Goal: Transaction & Acquisition: Purchase product/service

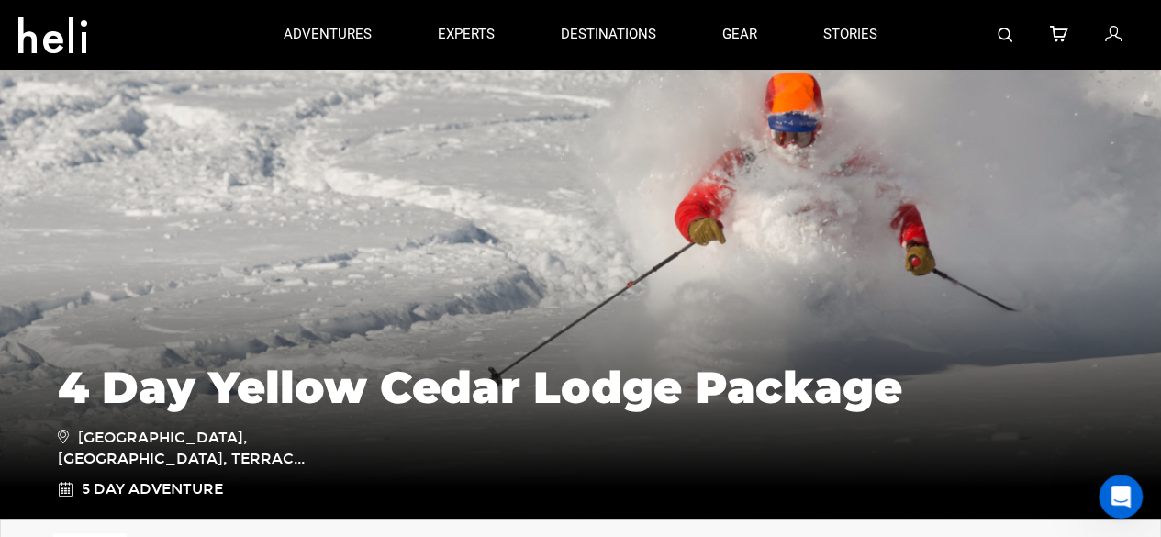
scroll to position [92, 0]
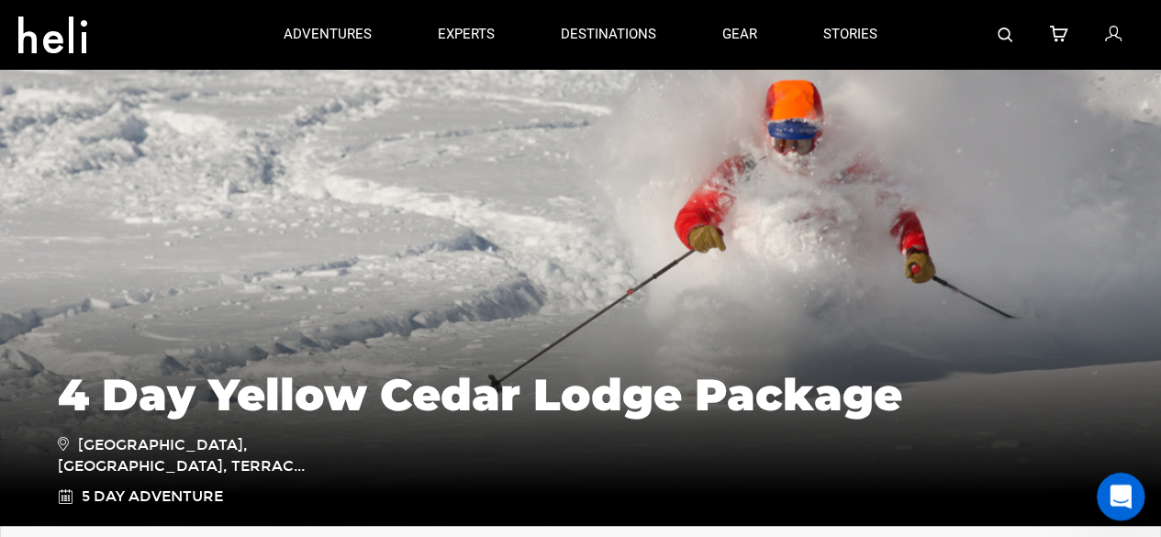
click at [1115, 488] on icon "Open Intercom Messenger" at bounding box center [1119, 494] width 30 height 30
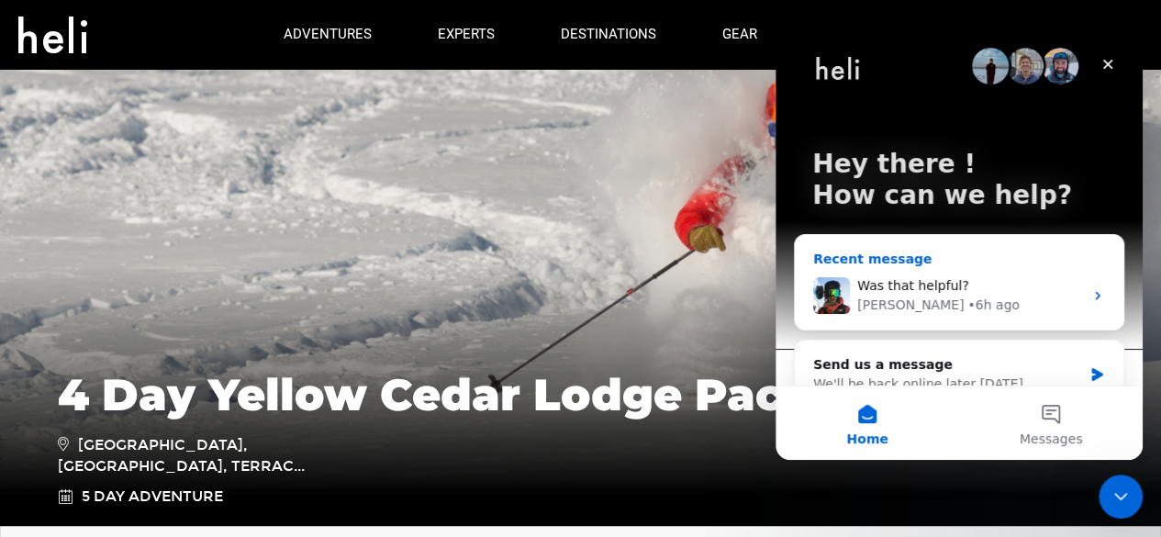
scroll to position [31, 0]
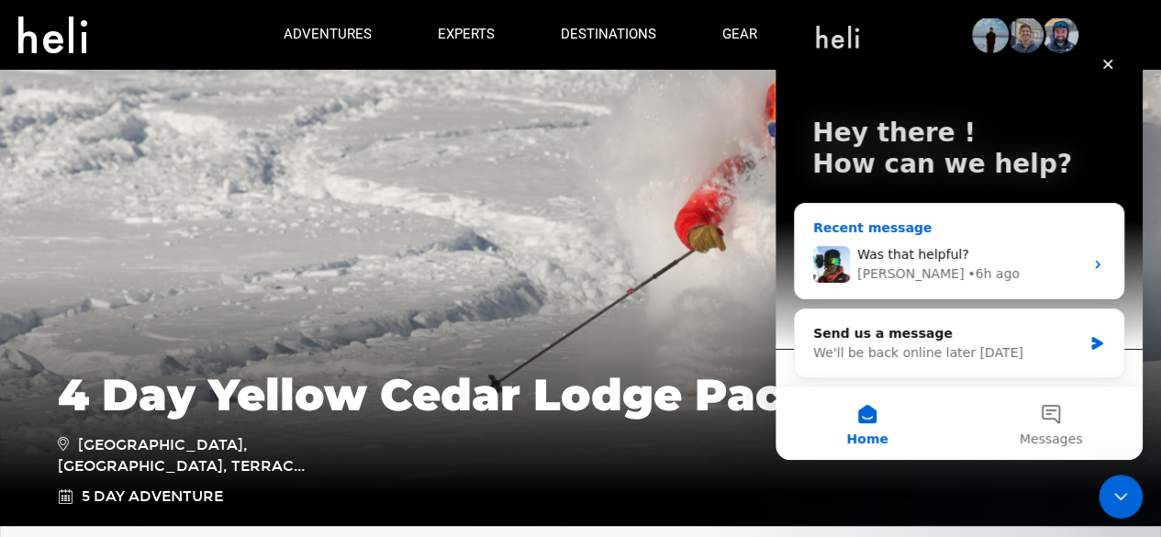
click at [968, 272] on div "• 6h ago" at bounding box center [994, 273] width 52 height 19
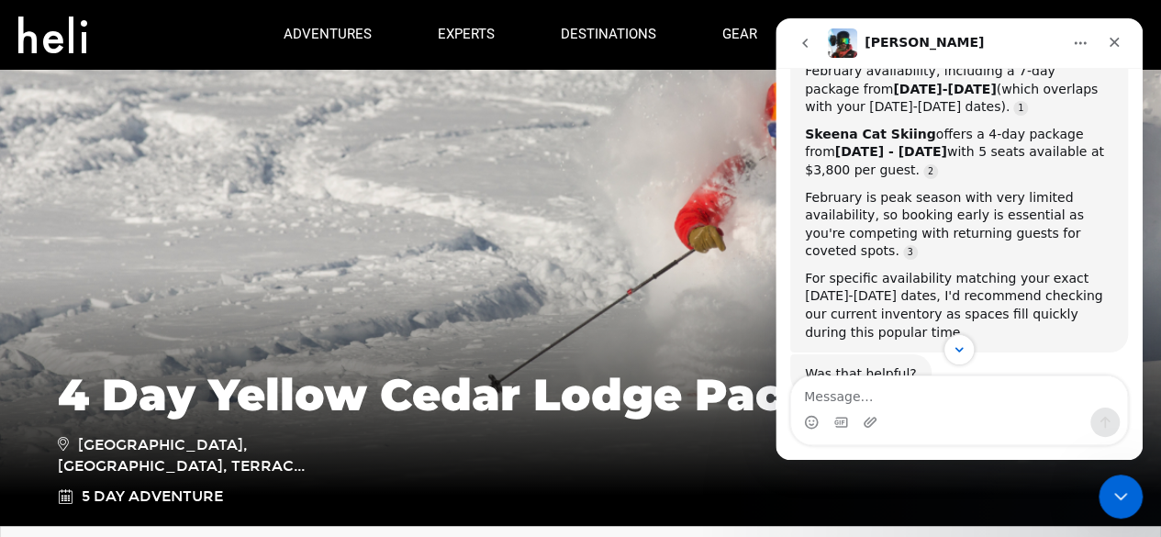
scroll to position [344, 0]
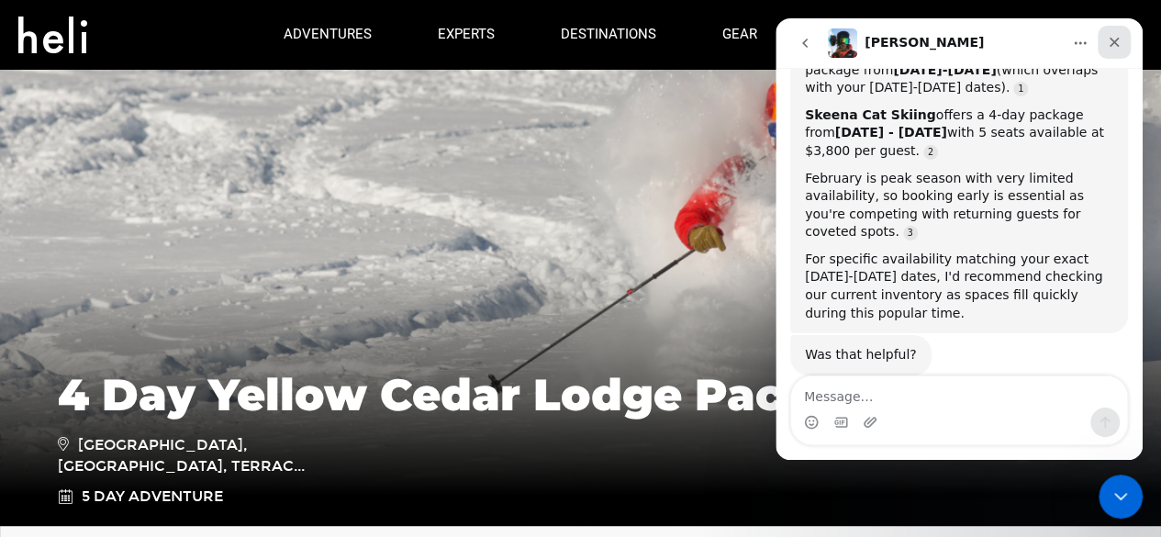
click at [1114, 47] on icon "Close" at bounding box center [1114, 42] width 15 height 15
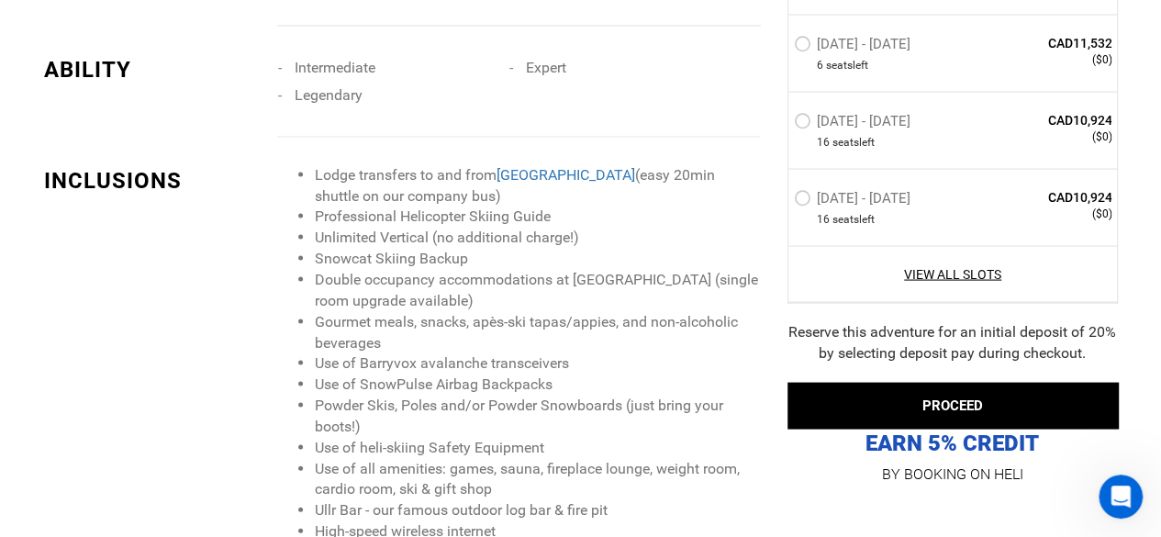
scroll to position [1744, 0]
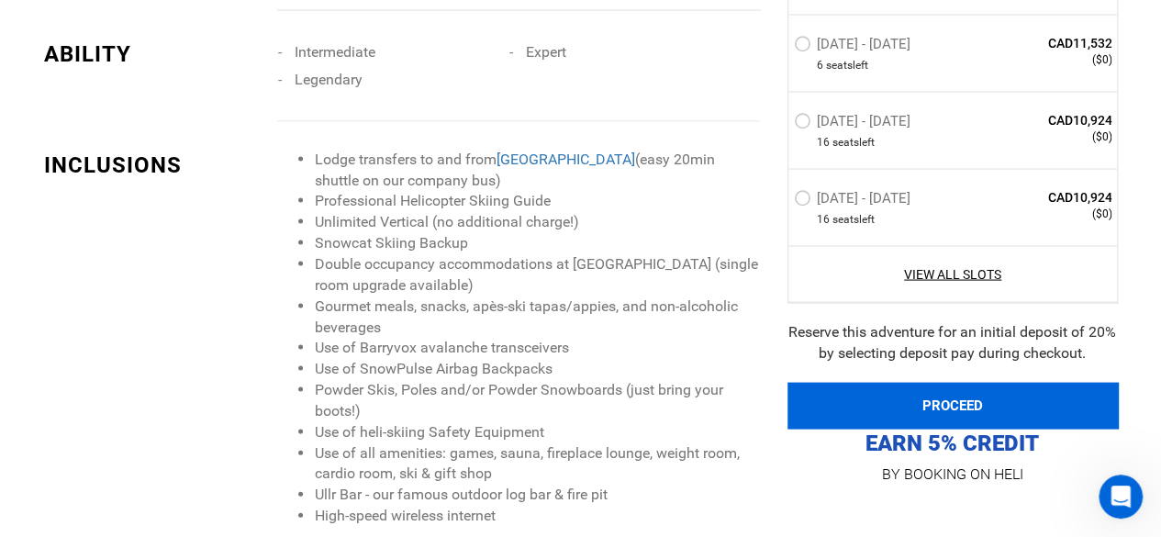
click at [956, 409] on button "PROCEED" at bounding box center [953, 405] width 331 height 46
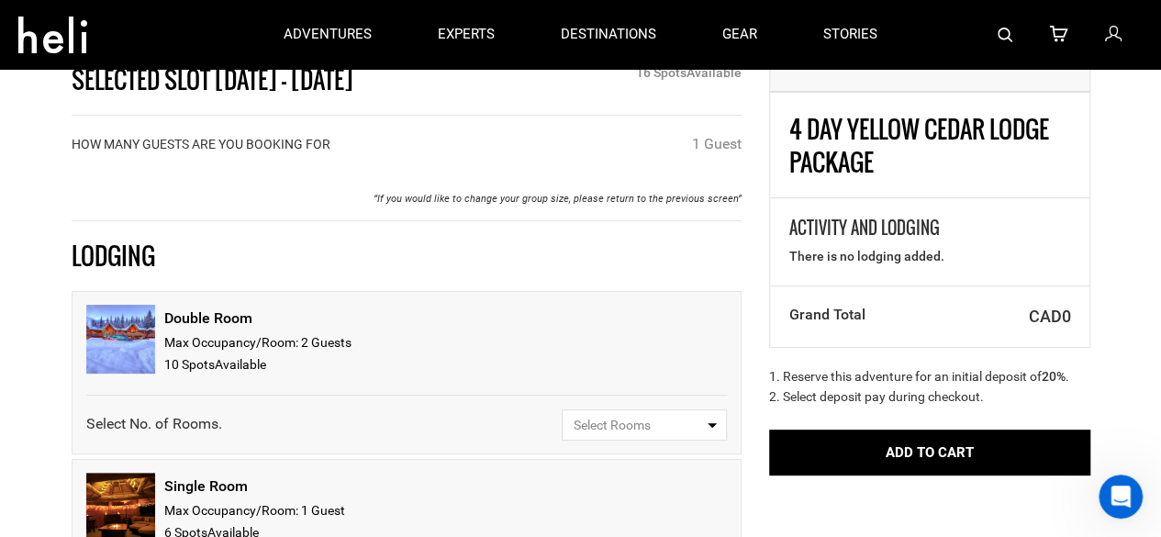
scroll to position [92, 0]
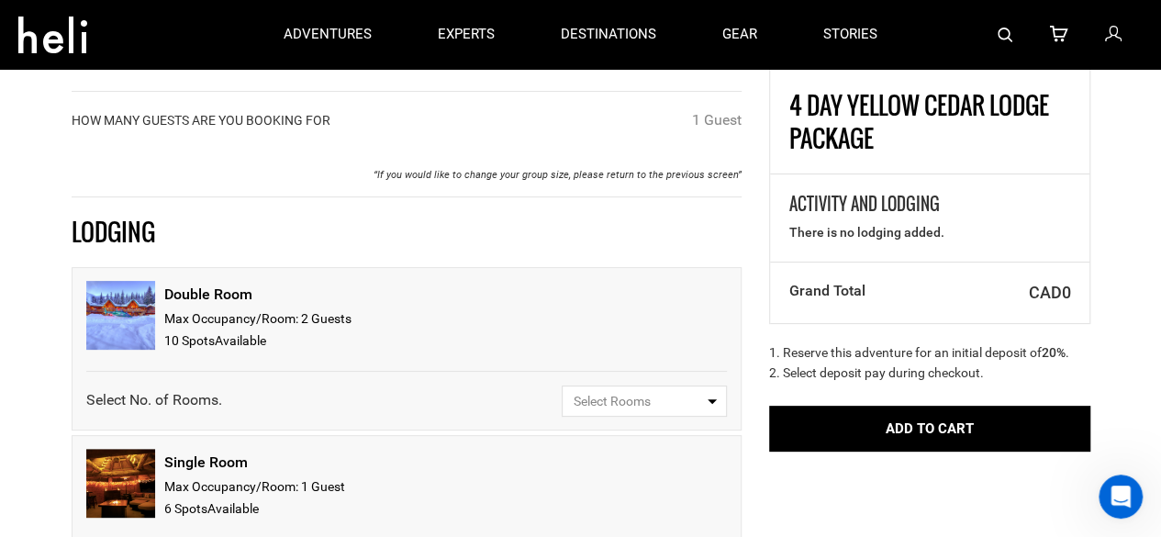
click at [663, 402] on span "Select Rooms" at bounding box center [638, 401] width 129 height 18
click at [578, 463] on link "1" at bounding box center [644, 471] width 163 height 33
select select "1"
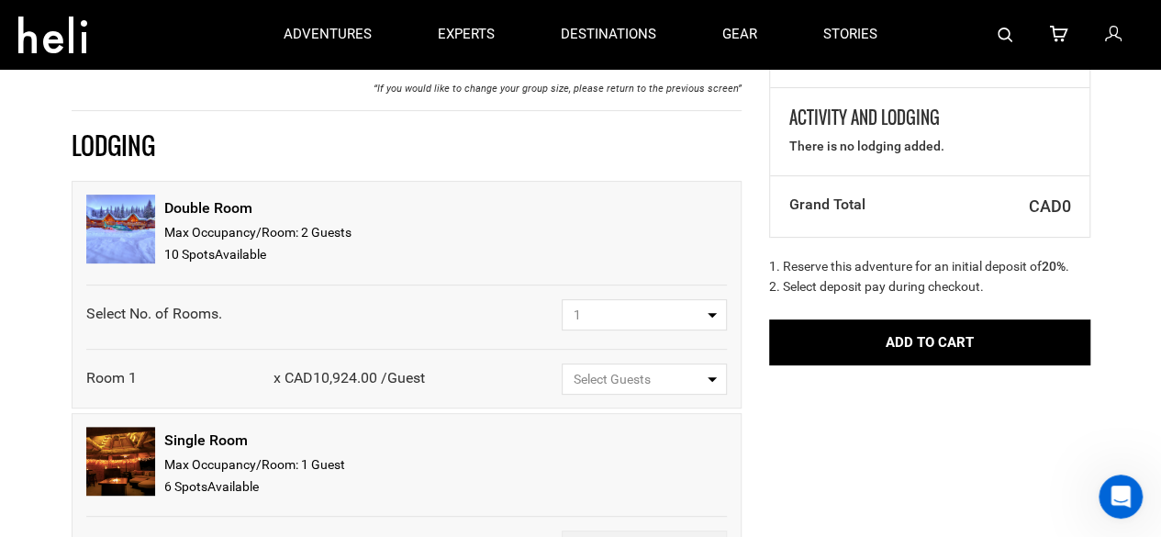
scroll to position [184, 0]
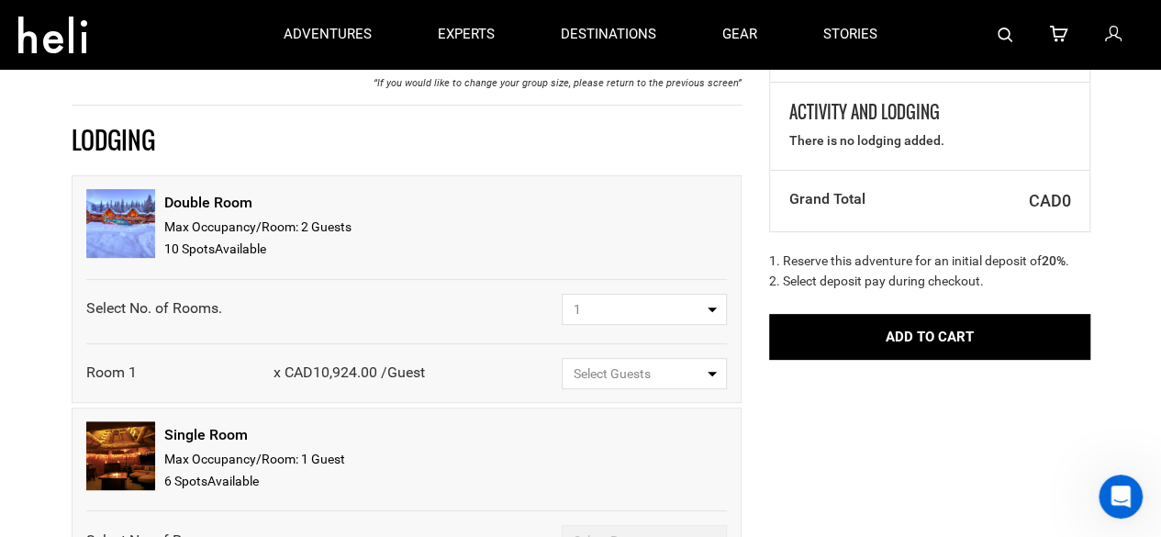
click at [646, 374] on span "Select Guests" at bounding box center [638, 373] width 129 height 18
click at [581, 444] on span "1 Guest" at bounding box center [594, 444] width 44 height 15
select select "1"
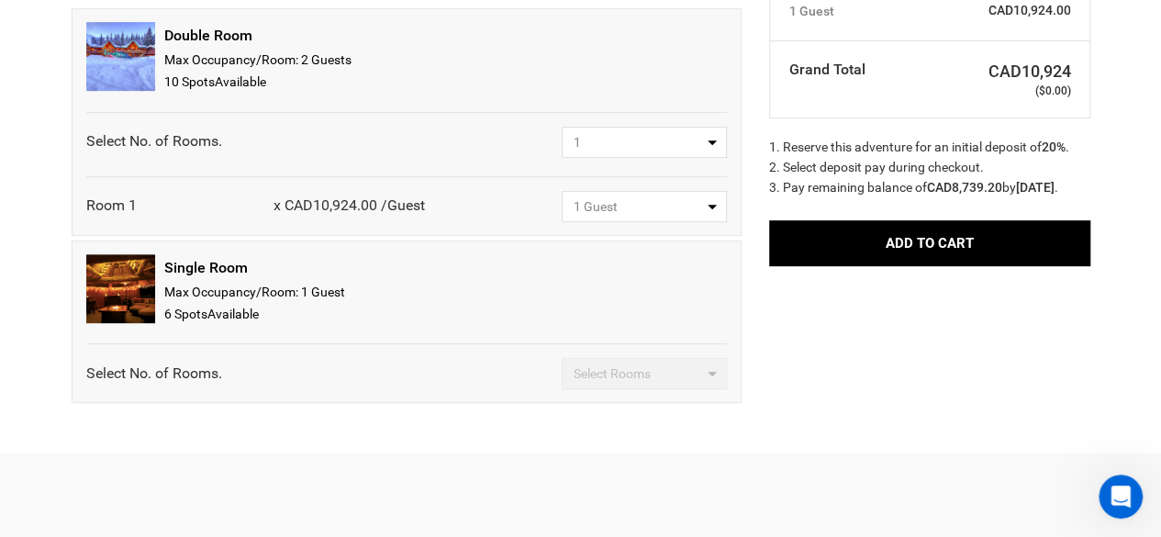
scroll to position [367, 0]
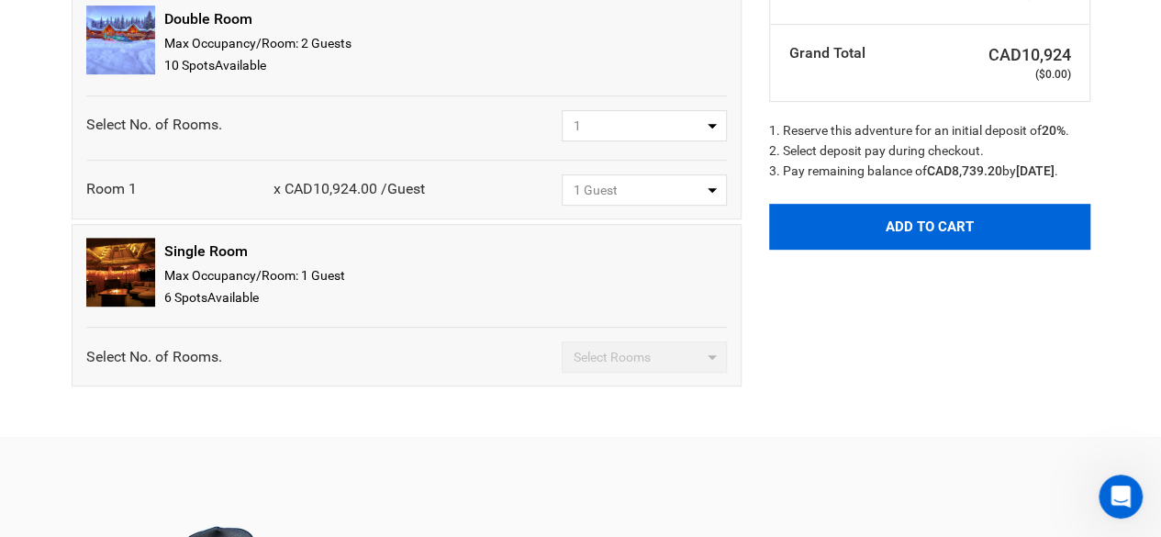
click at [885, 249] on button "Add to Cart" at bounding box center [929, 227] width 321 height 46
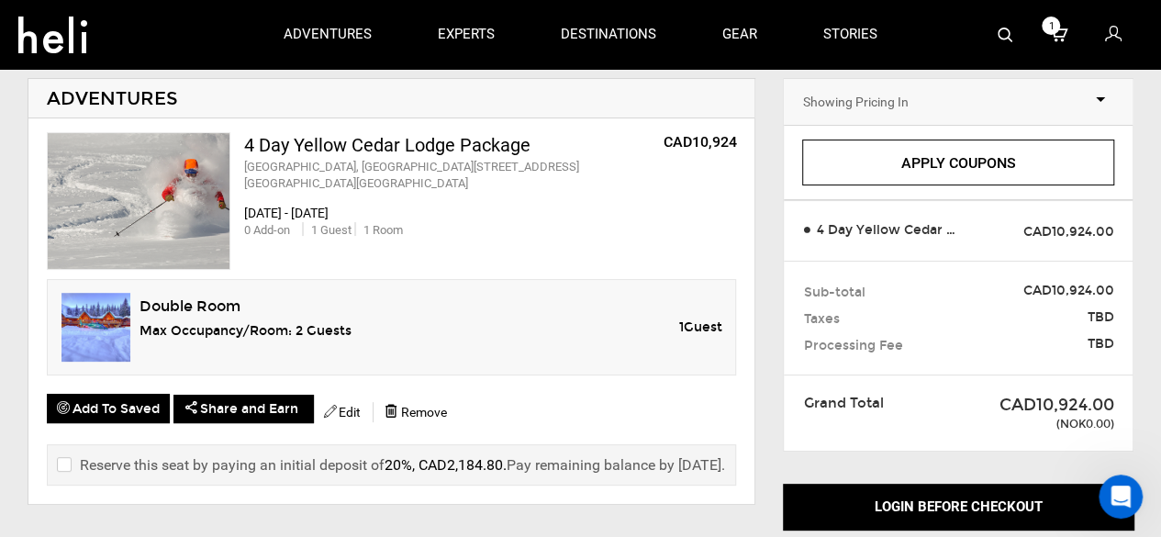
scroll to position [184, 0]
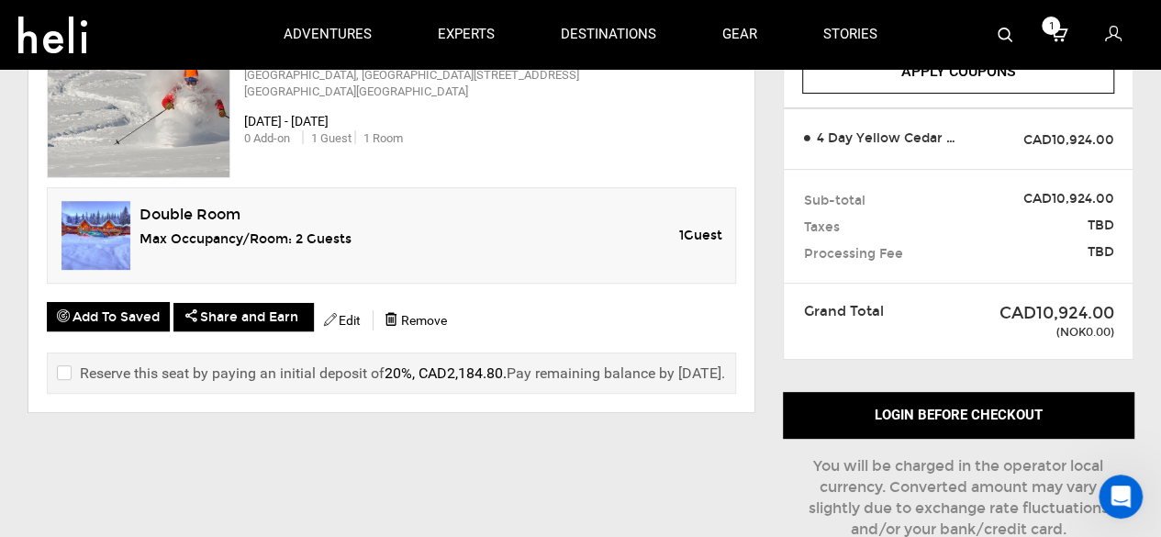
click at [68, 374] on input "checkbox" at bounding box center [63, 374] width 12 height 22
checkbox input "true"
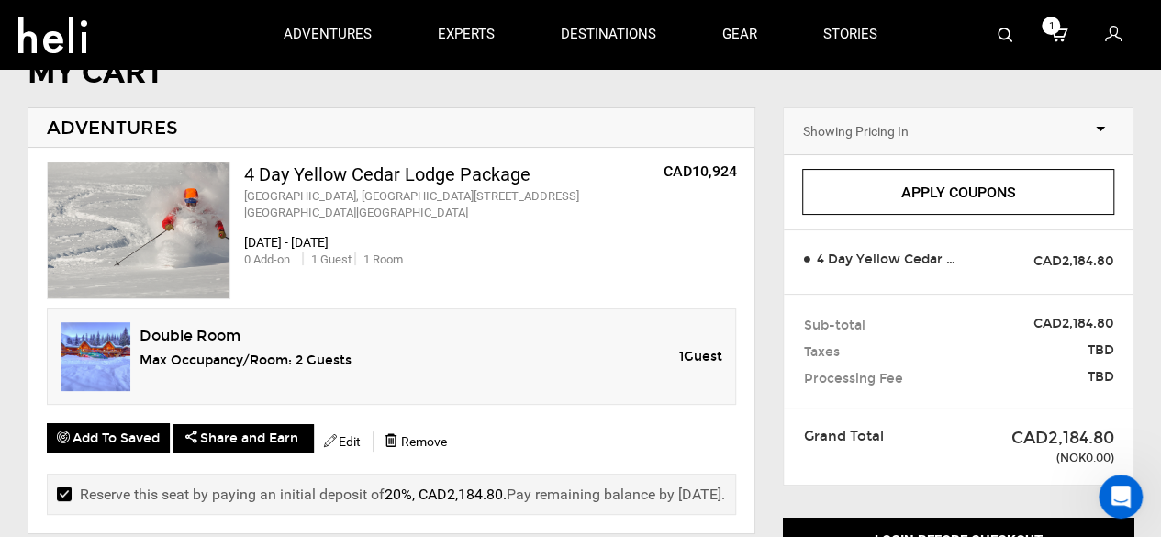
scroll to position [92, 0]
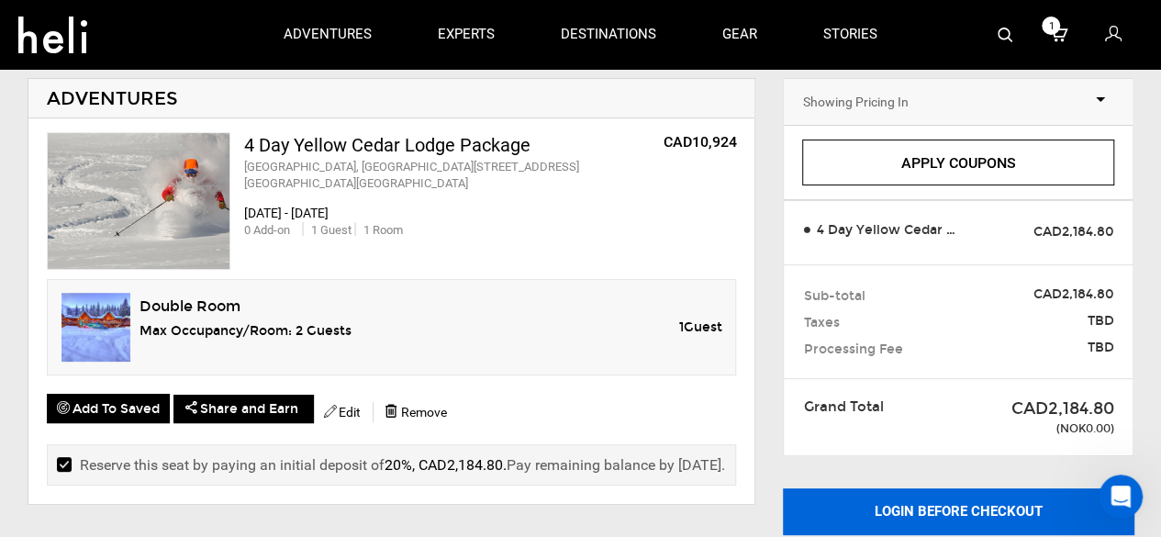
click at [896, 516] on button "Login before checkout" at bounding box center [958, 511] width 351 height 46
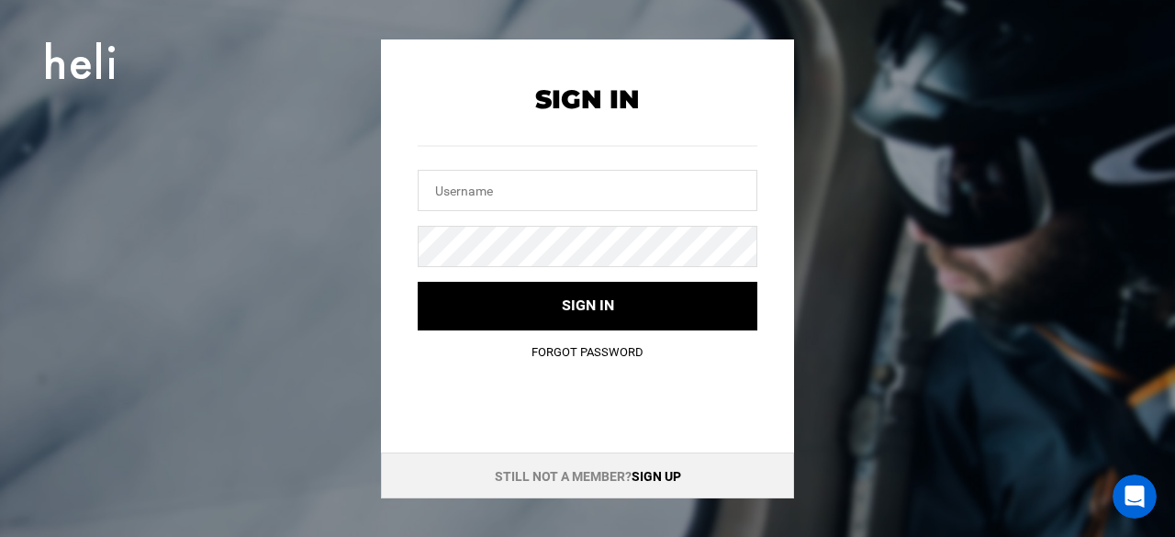
click at [653, 477] on link "Sign up" at bounding box center [657, 476] width 50 height 15
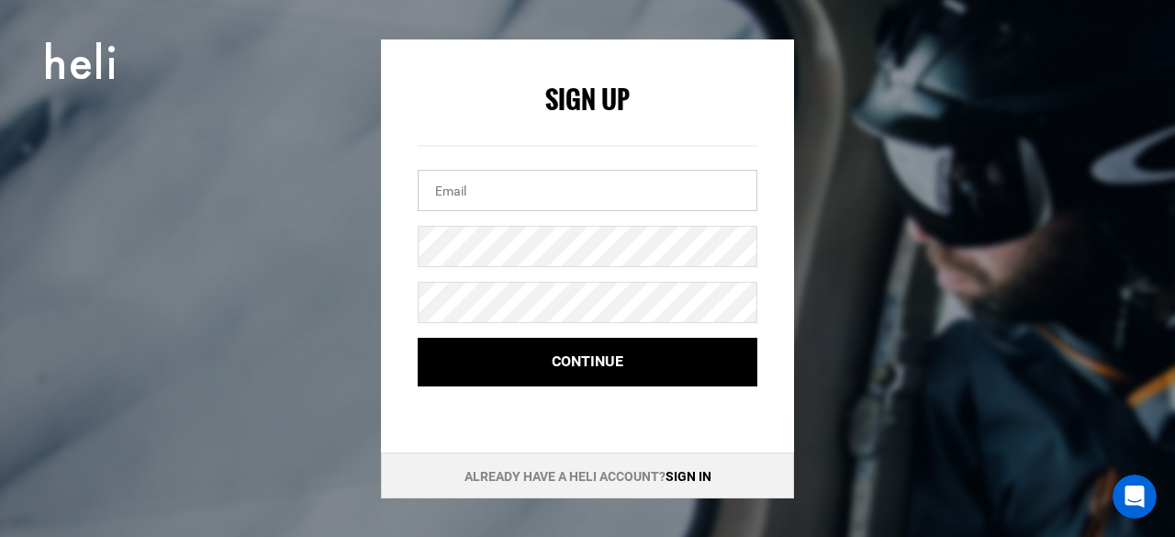
click at [515, 203] on input "email" at bounding box center [588, 190] width 340 height 41
type input "cato0606@gmail.com"
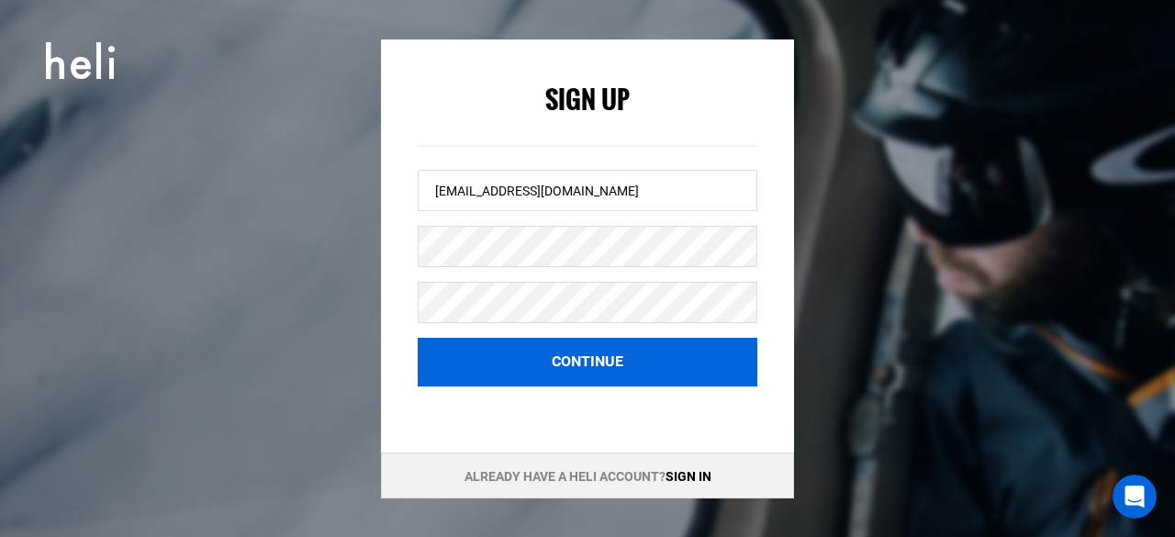
click at [556, 353] on button "Continue" at bounding box center [588, 362] width 340 height 49
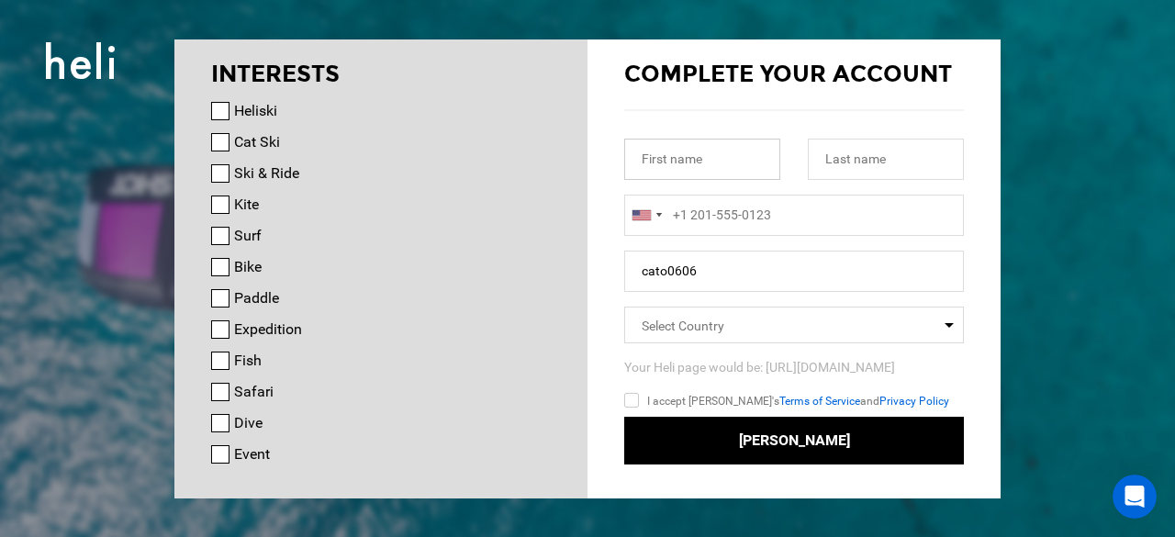
click at [734, 169] on input "text" at bounding box center [702, 159] width 156 height 41
type input "Cato"
type input "Klefsas"
type input "+4745206677"
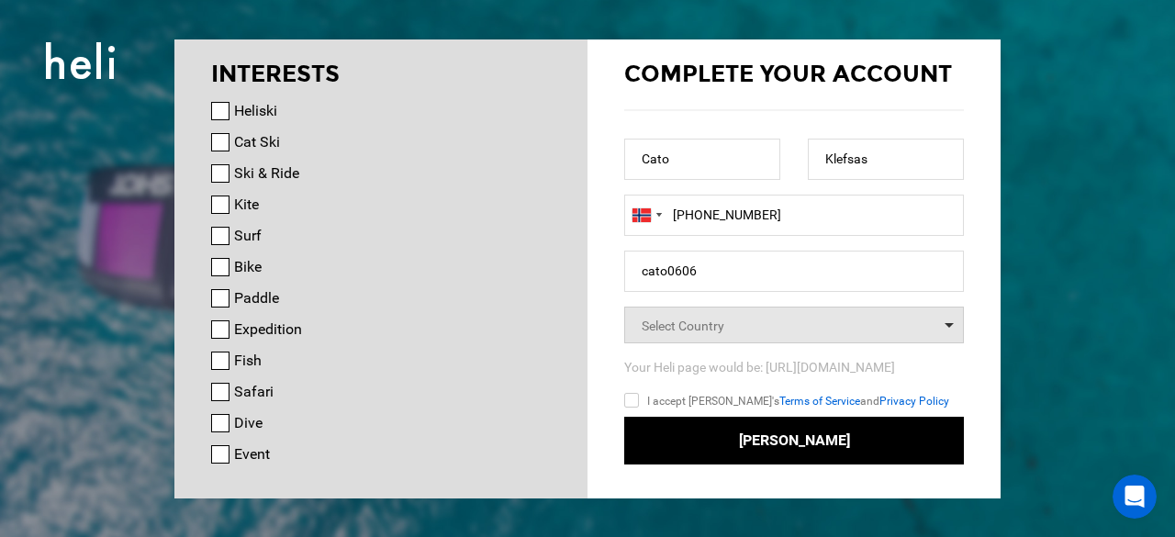
click at [887, 322] on span "Select Country" at bounding box center [794, 325] width 340 height 37
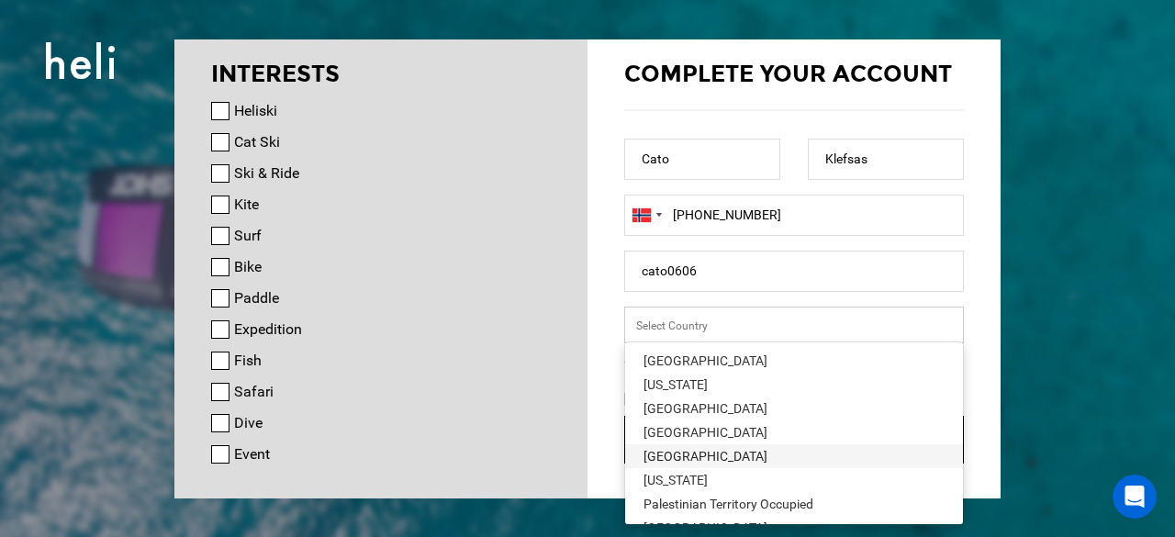
scroll to position [3856, 0]
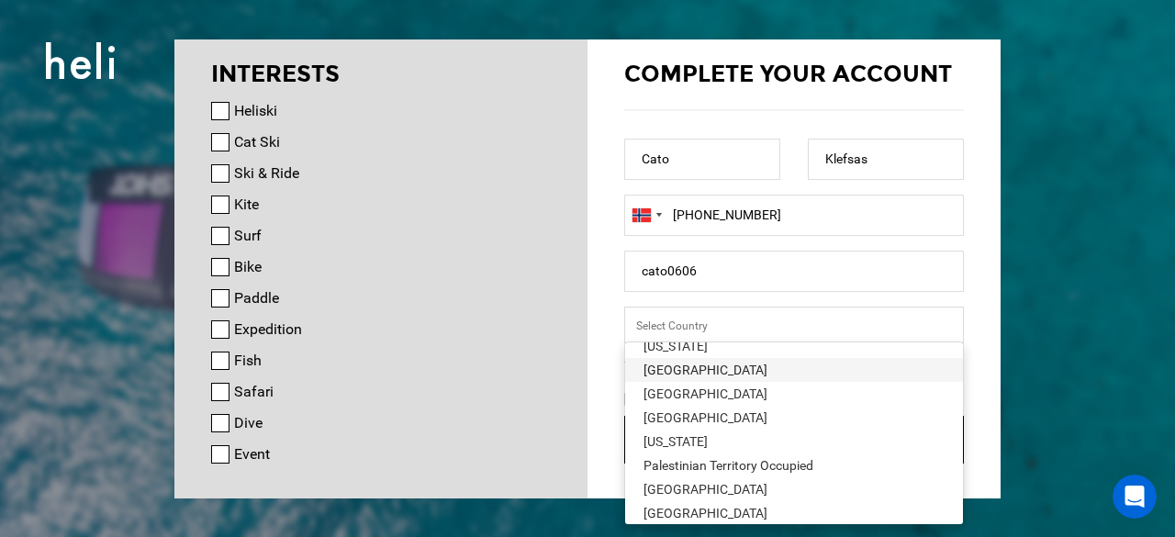
click at [677, 374] on div "[GEOGRAPHIC_DATA]" at bounding box center [794, 370] width 301 height 18
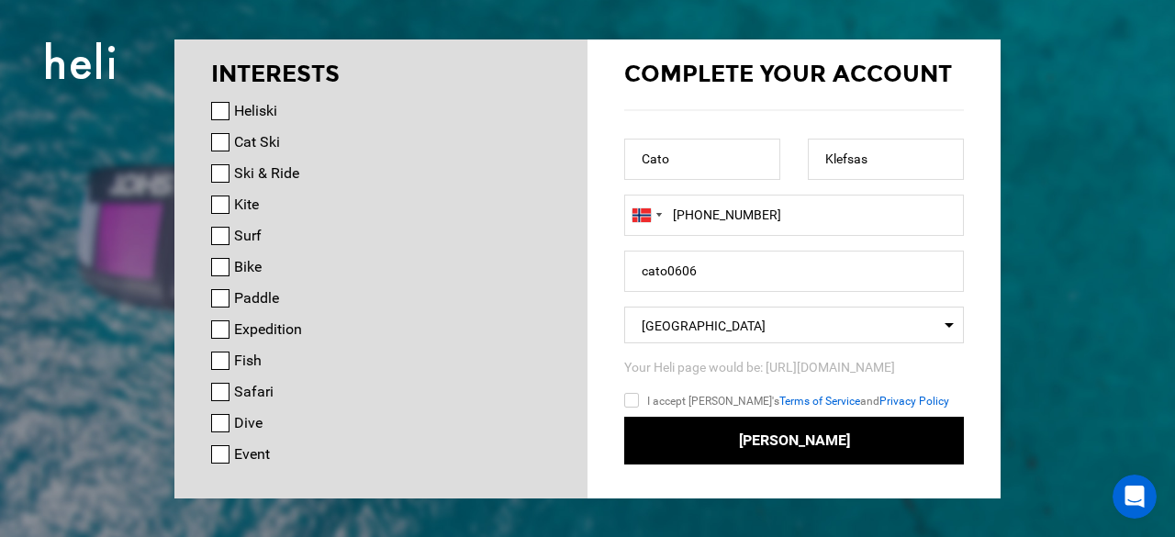
click at [631, 397] on input "I accept Heli's Terms of Service and Privacy Policy" at bounding box center [658, 403] width 68 height 27
checkbox input "true"
click at [218, 108] on input "Heliski" at bounding box center [220, 111] width 18 height 18
checkbox input "true"
click at [219, 140] on input "Cat Ski" at bounding box center [220, 142] width 18 height 18
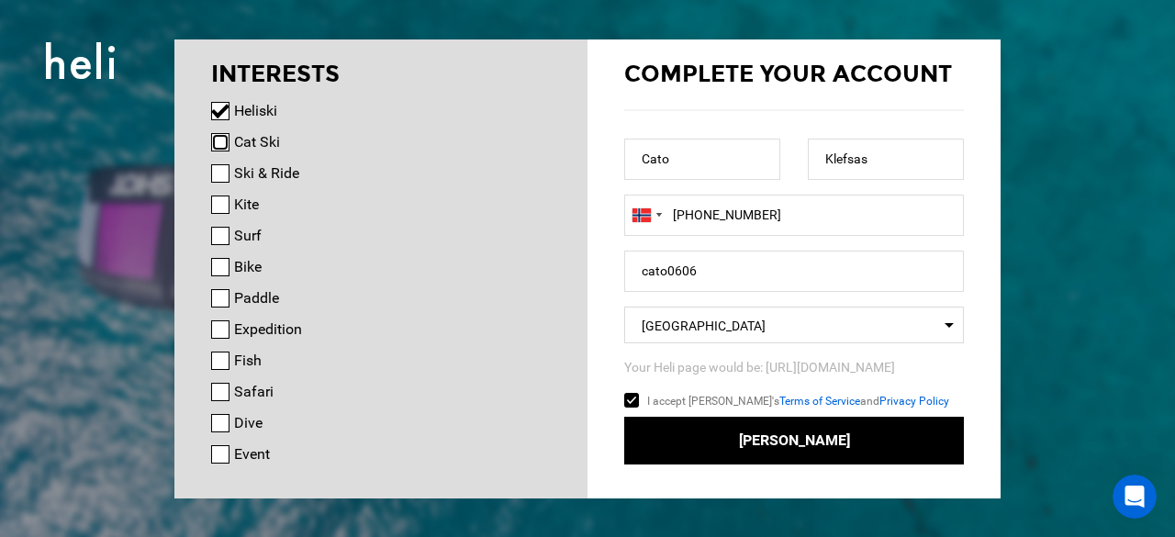
checkbox input "true"
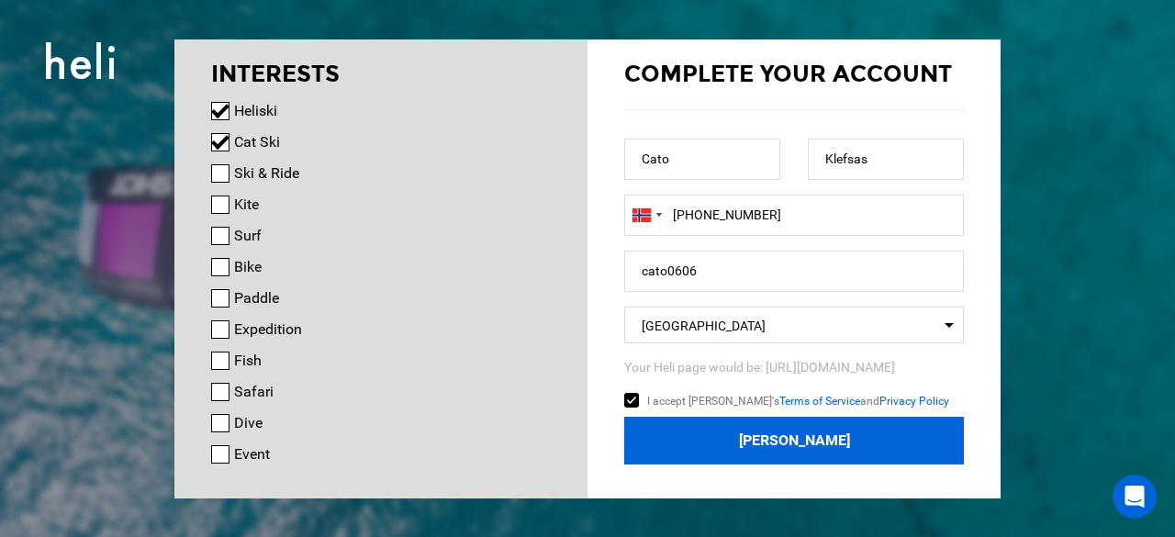
click at [802, 441] on button "Join Heli" at bounding box center [794, 441] width 340 height 49
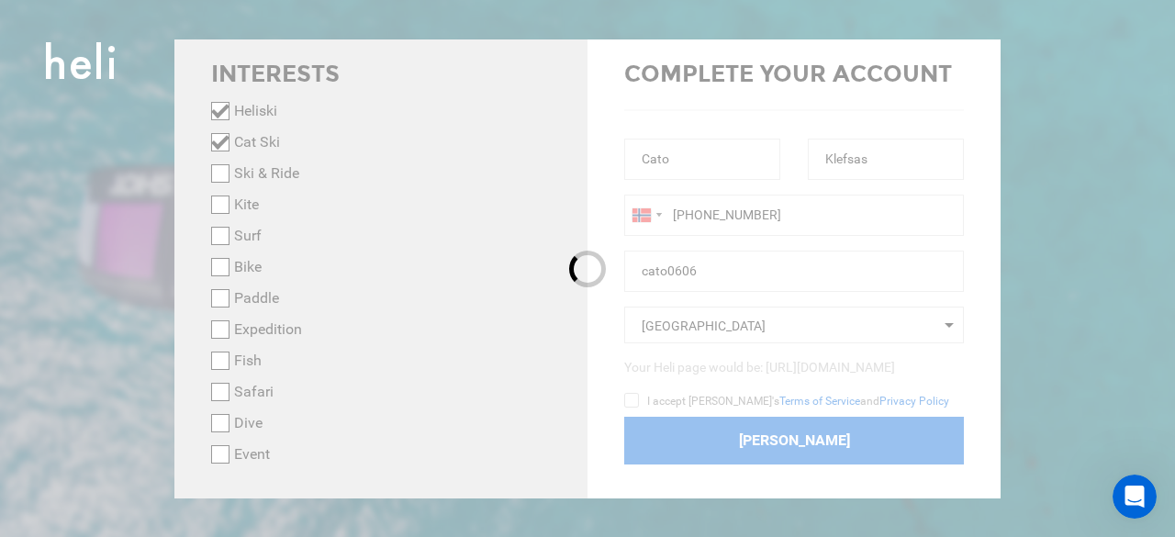
checkbox input "false"
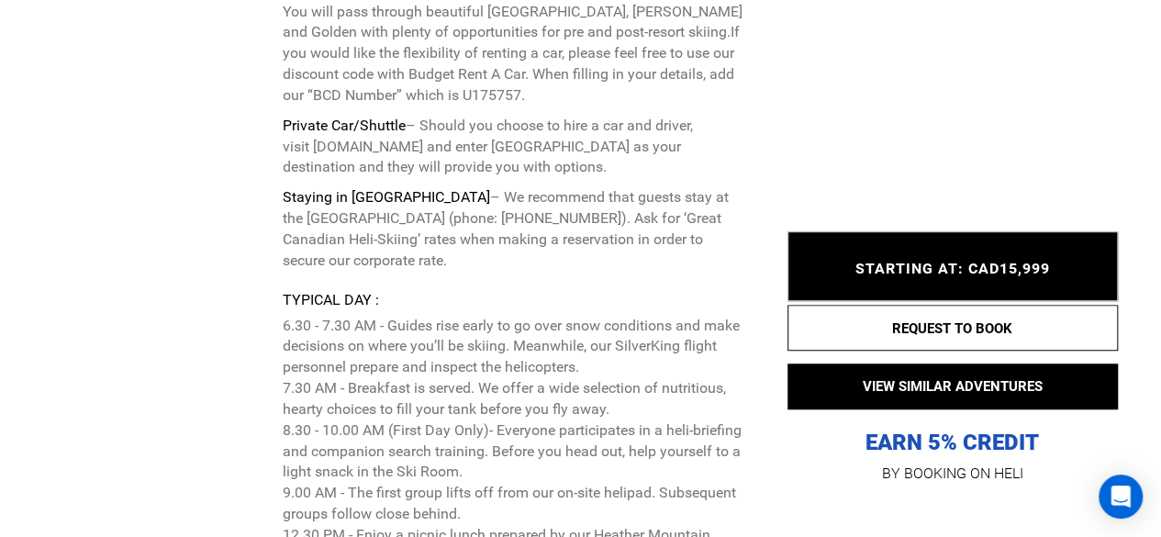
scroll to position [4040, 0]
click at [955, 443] on p "EARN 5% CREDIT" at bounding box center [953, 351] width 331 height 212
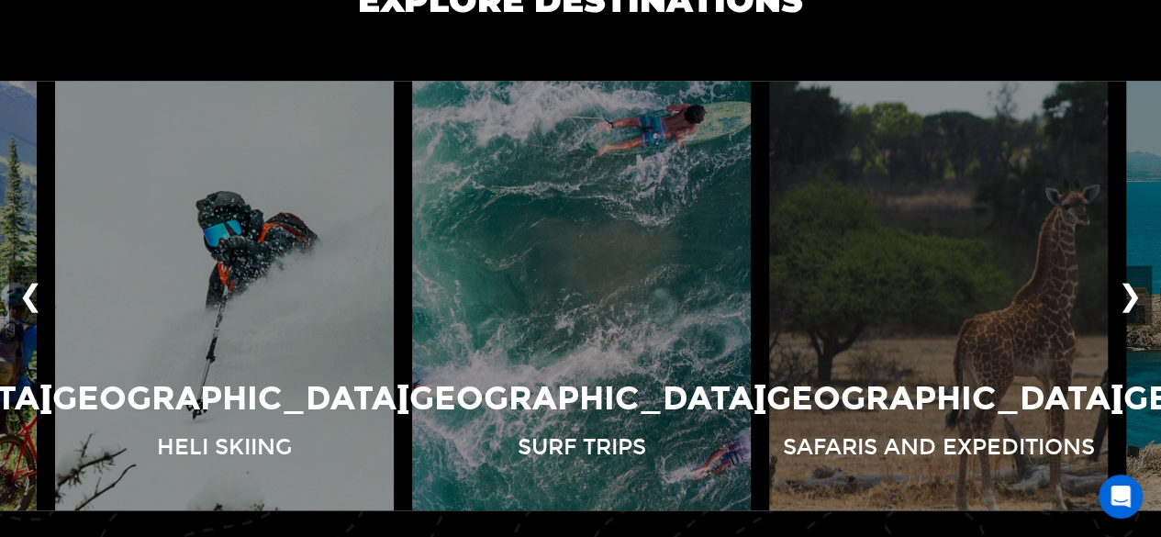
scroll to position [1223, 0]
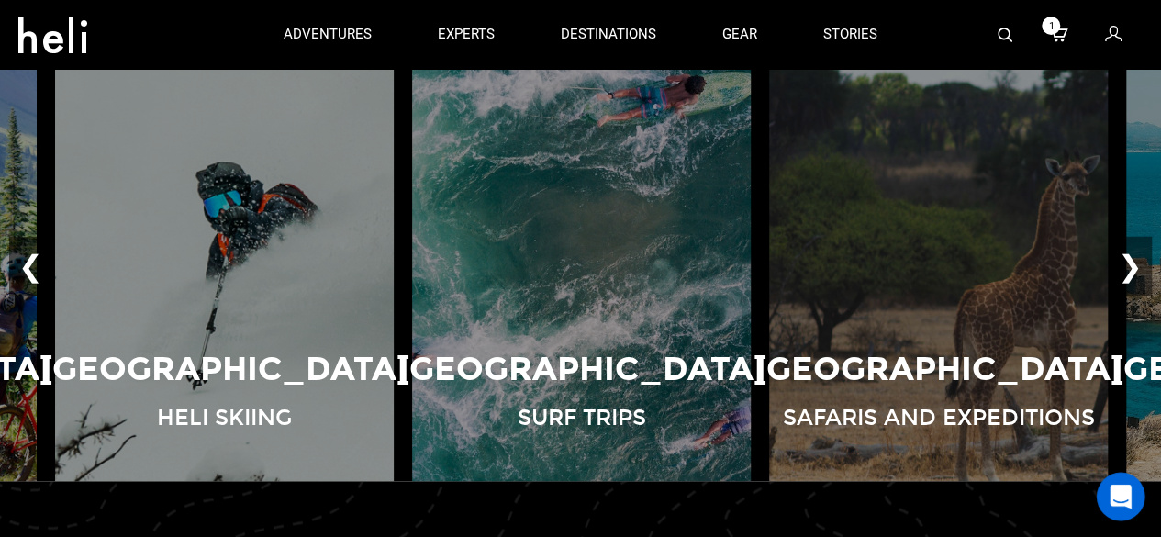
click at [1130, 496] on icon "Open Intercom Messenger" at bounding box center [1121, 497] width 24 height 24
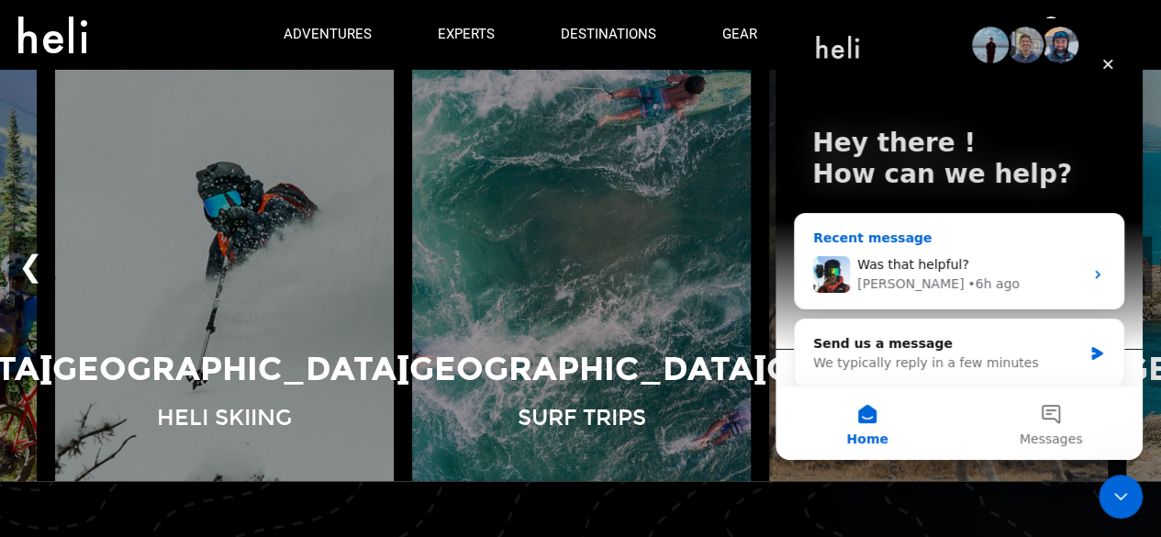
scroll to position [31, 0]
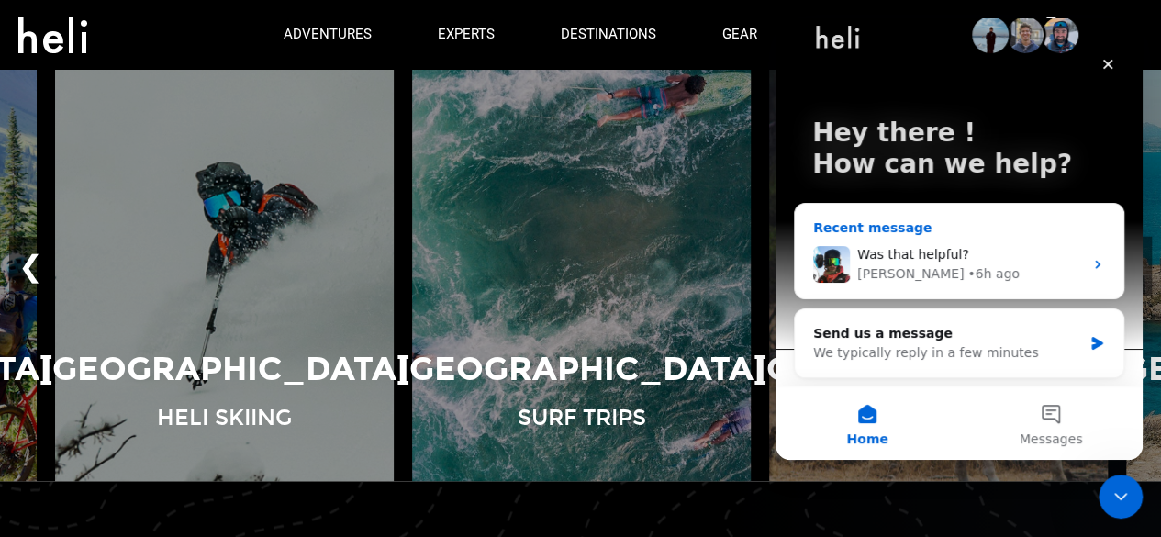
click at [945, 247] on span "Was that helpful?" at bounding box center [914, 254] width 112 height 15
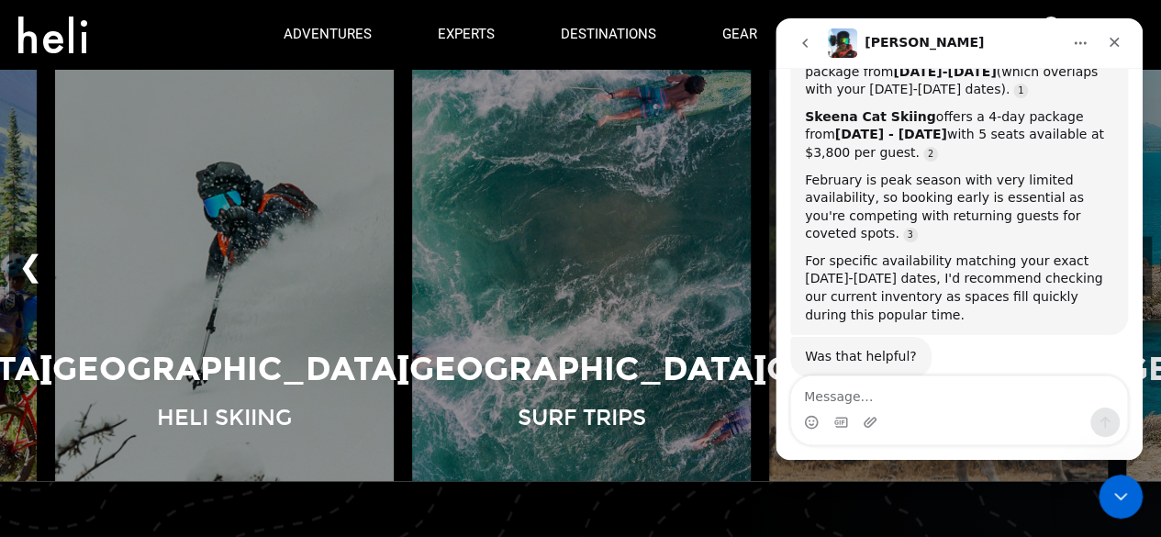
scroll to position [344, 0]
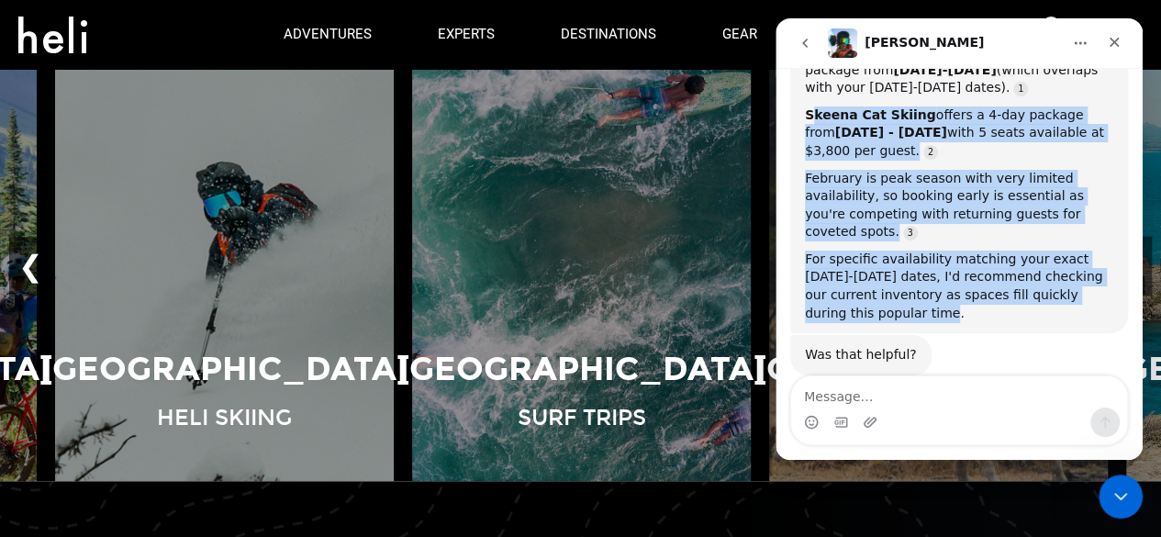
drag, startPoint x: 812, startPoint y: 102, endPoint x: 1040, endPoint y: 287, distance: 294.4
click at [1040, 287] on div "Based on current availability, we have limited February options for one person:…" at bounding box center [960, 151] width 338 height 364
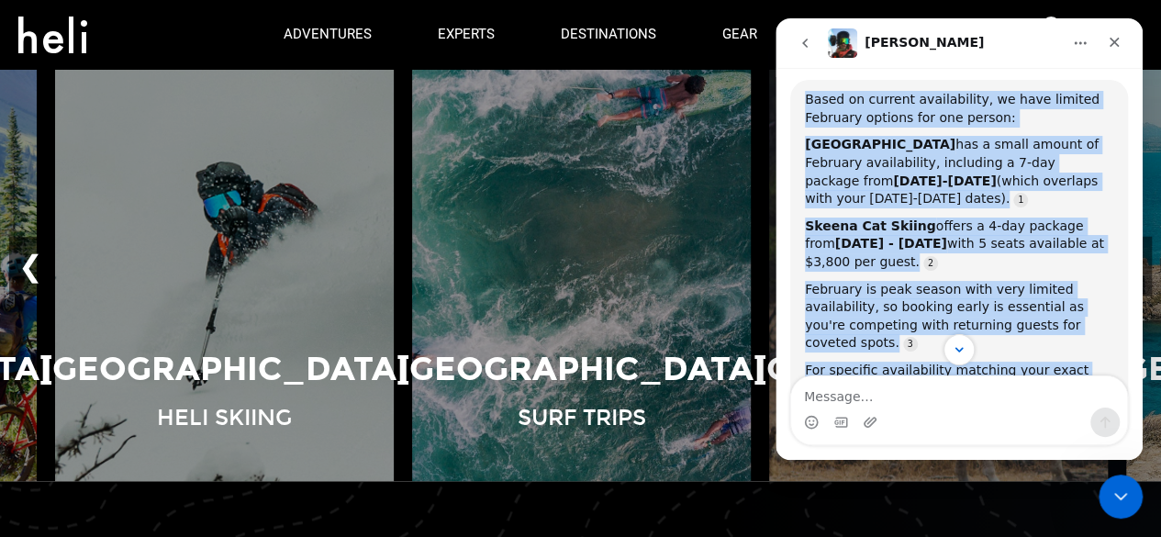
scroll to position [363, 0]
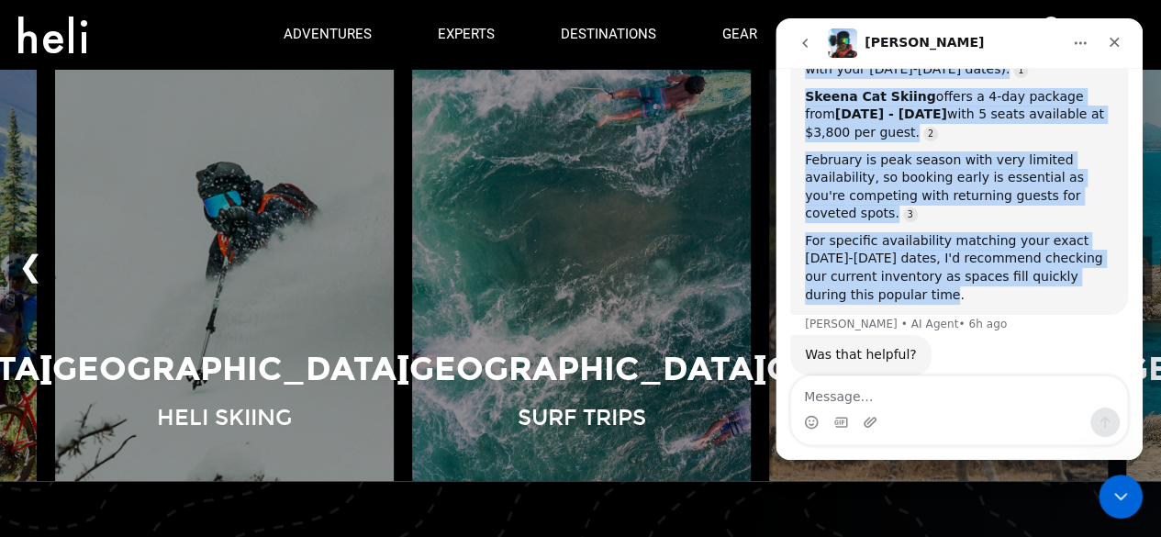
drag, startPoint x: 805, startPoint y: 139, endPoint x: 1000, endPoint y: 257, distance: 227.8
click at [1000, 257] on div "Based on current availability, we have limited February options for one person:…" at bounding box center [959, 132] width 308 height 342
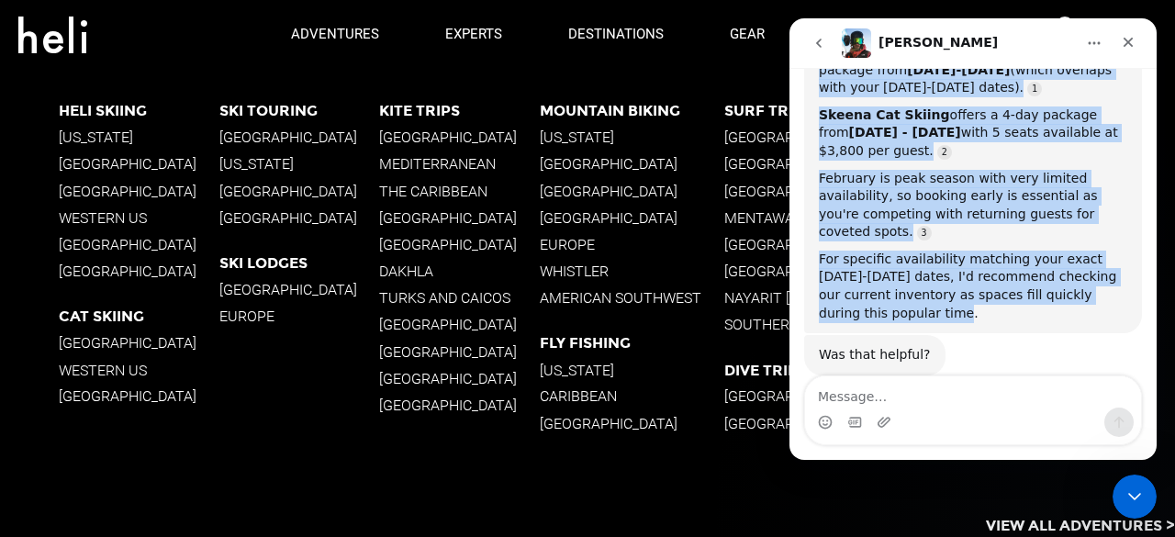
scroll to position [69, 0]
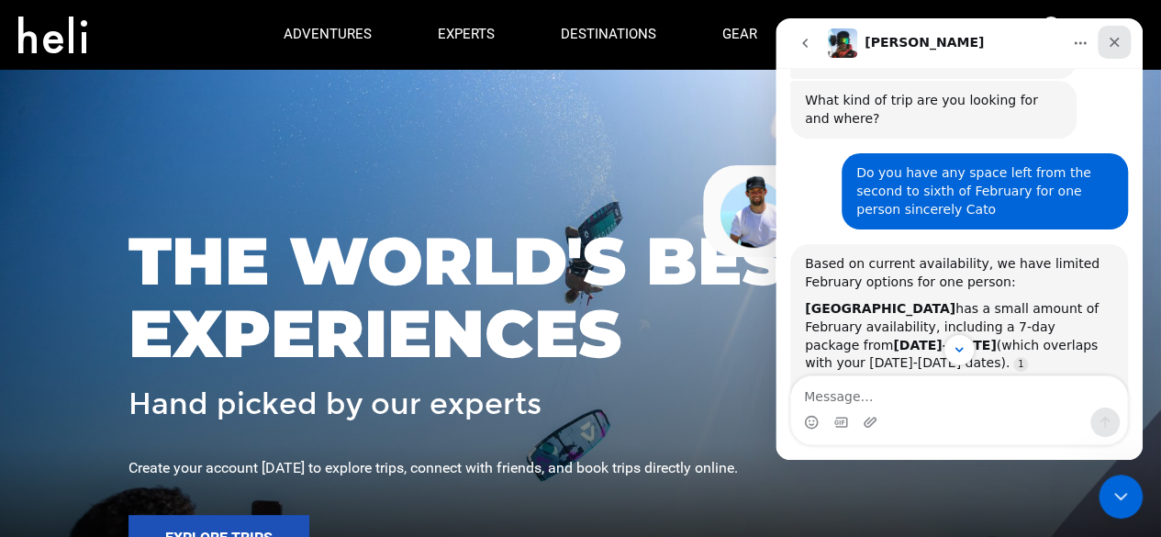
click at [1114, 39] on icon "Close" at bounding box center [1114, 42] width 15 height 15
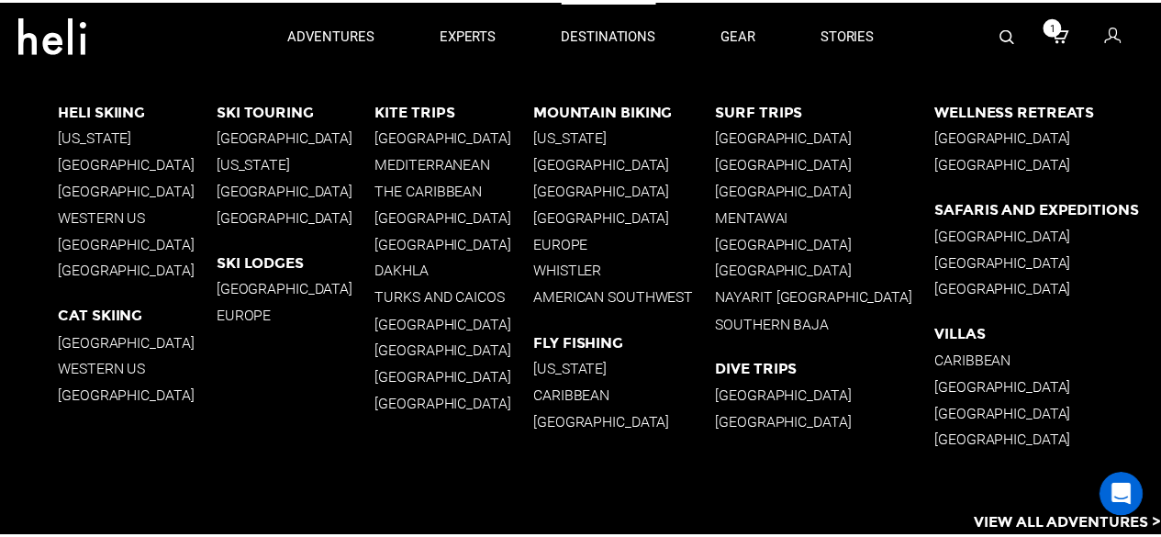
scroll to position [344, 0]
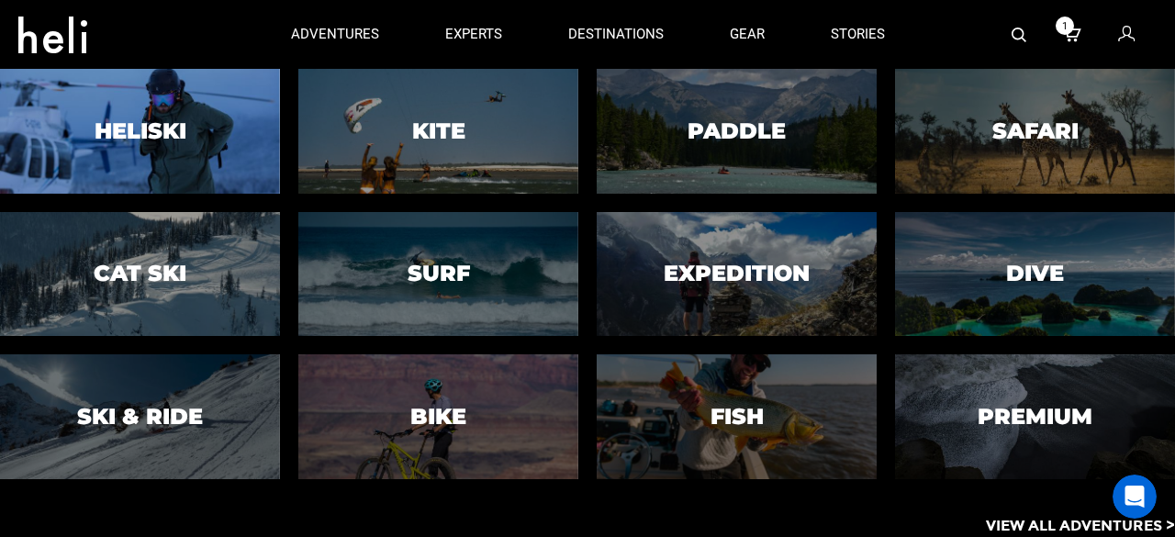
click at [158, 120] on h3 "Heliski" at bounding box center [141, 131] width 92 height 24
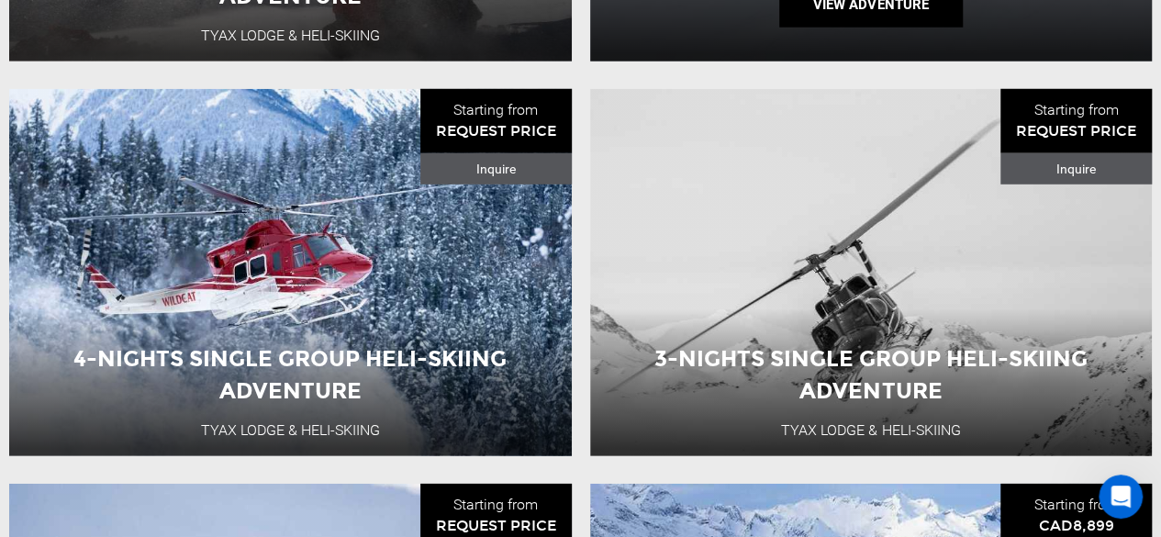
scroll to position [2571, 0]
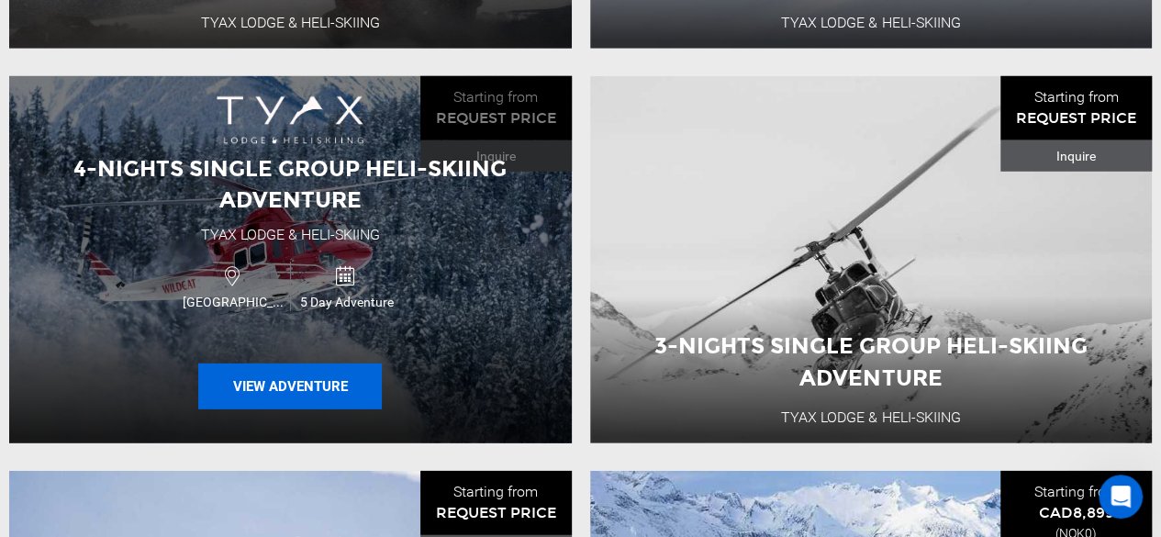
click at [316, 383] on button "View Adventure" at bounding box center [290, 387] width 184 height 46
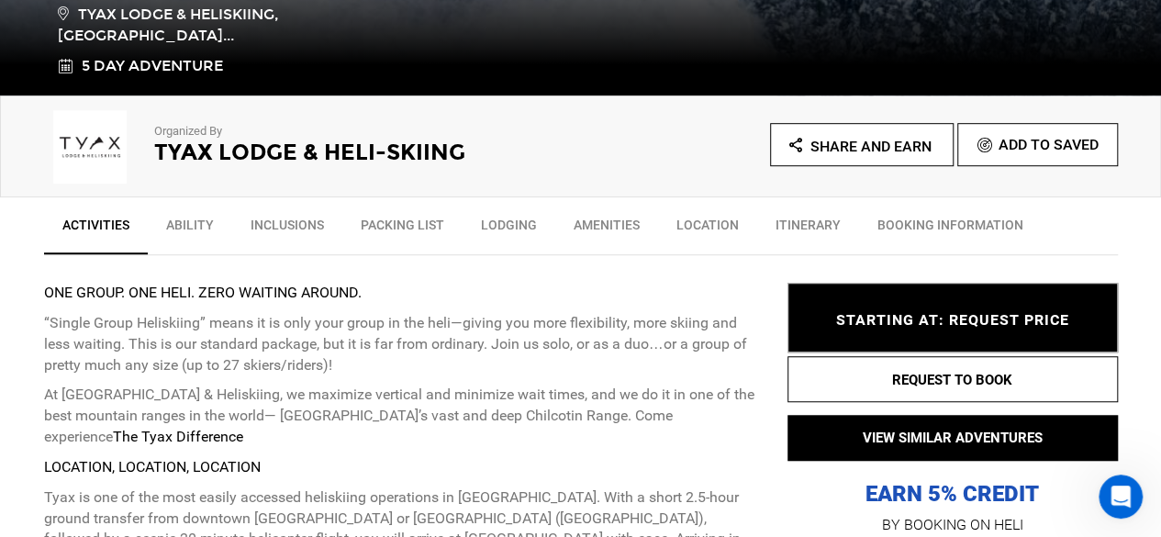
scroll to position [551, 0]
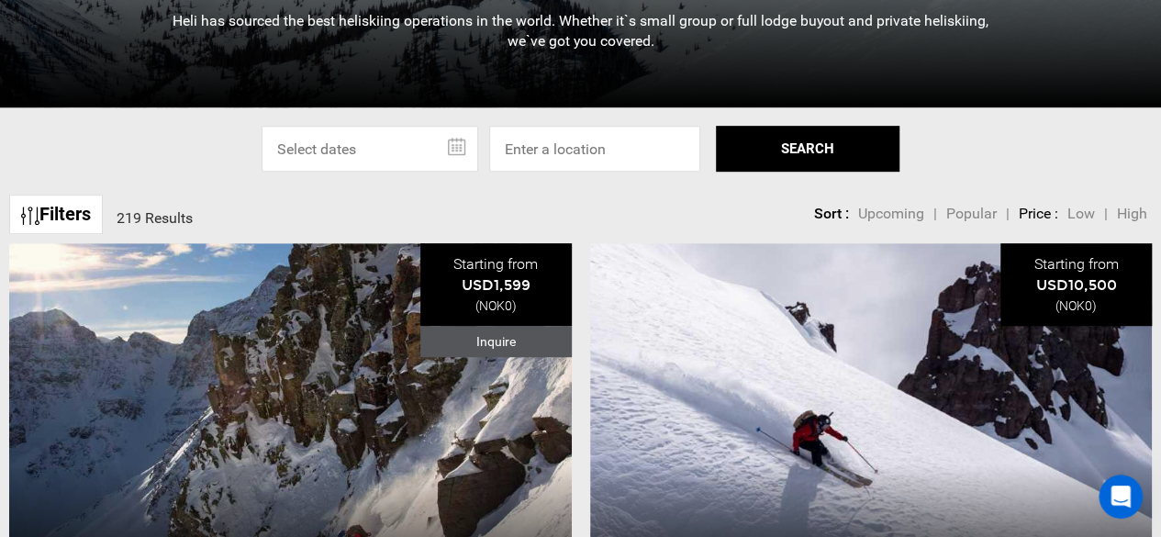
scroll to position [459, 0]
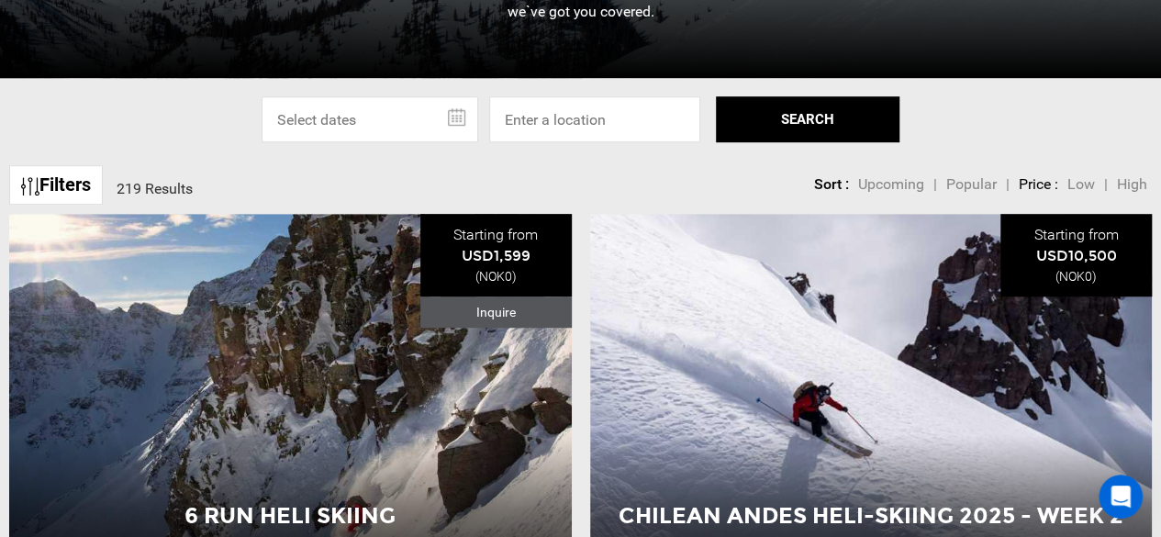
click at [458, 122] on input "text" at bounding box center [370, 119] width 217 height 46
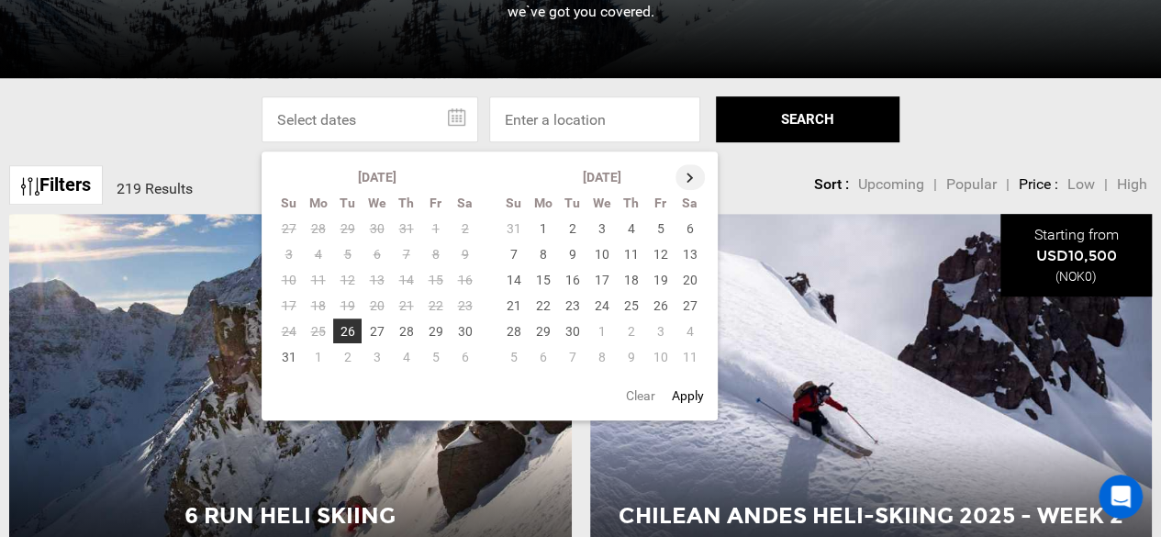
click at [689, 183] on th at bounding box center [690, 177] width 29 height 26
click at [689, 183] on th at bounding box center [691, 177] width 29 height 26
click at [689, 181] on th at bounding box center [691, 177] width 29 height 26
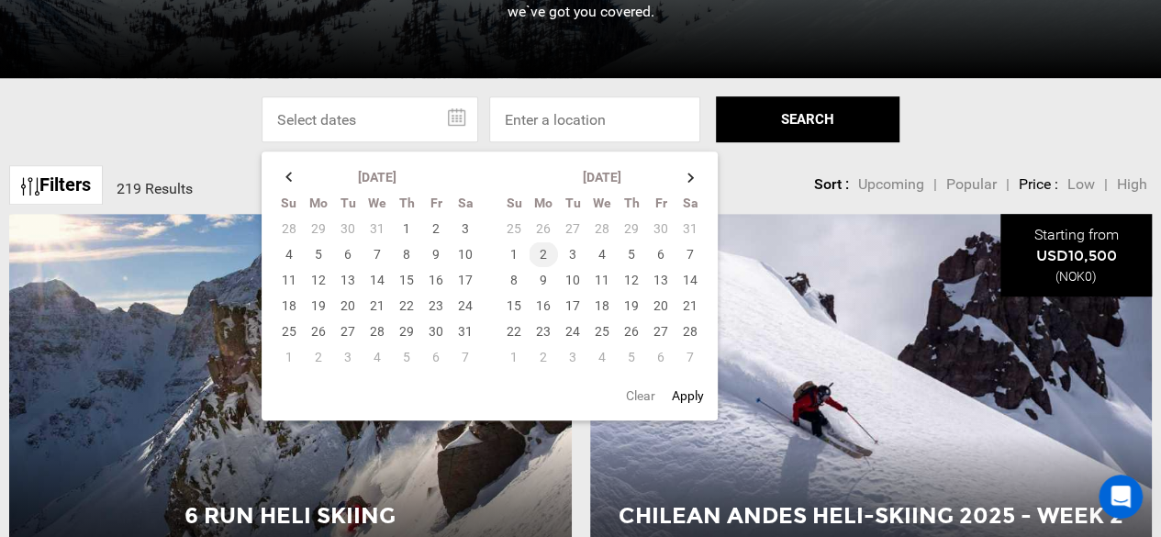
click at [538, 252] on td "2" at bounding box center [543, 254] width 29 height 26
click at [670, 254] on td "6" at bounding box center [660, 254] width 29 height 26
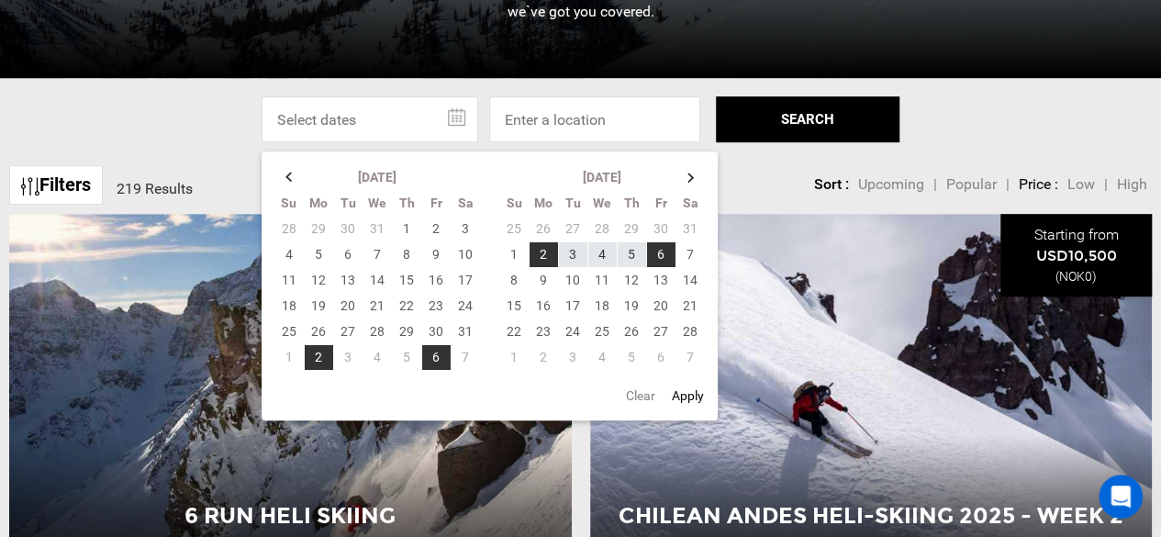
click at [804, 115] on button "SEARCH" at bounding box center [808, 119] width 184 height 46
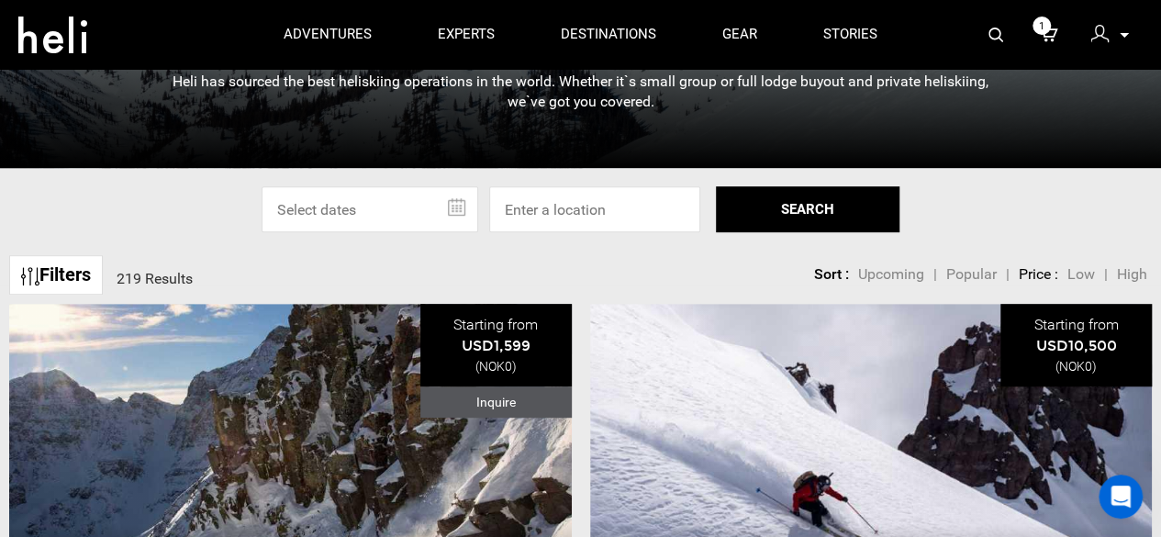
scroll to position [367, 0]
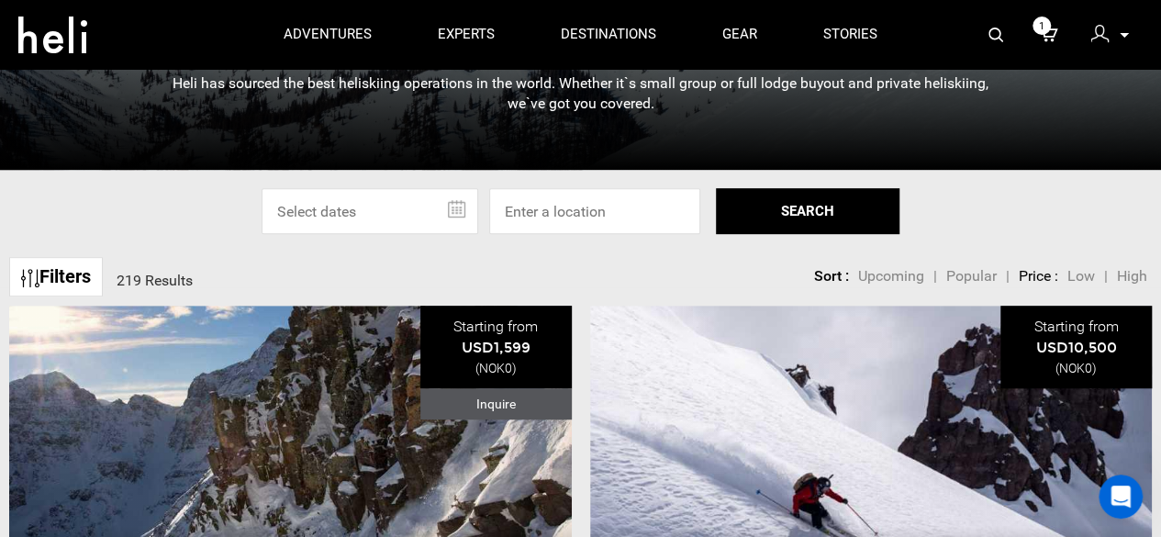
click at [471, 214] on input "text" at bounding box center [370, 211] width 217 height 46
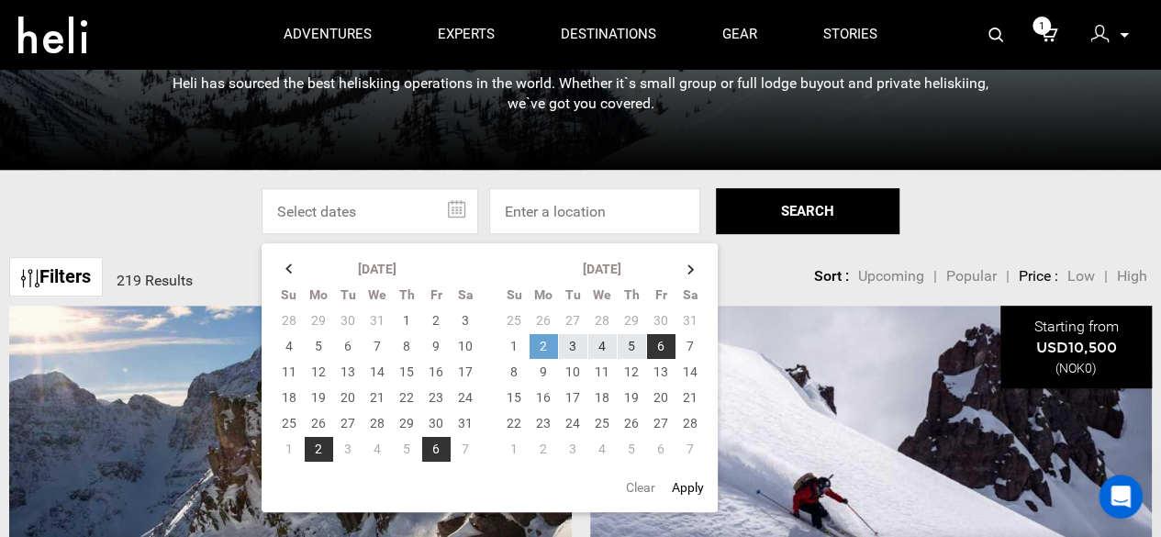
click at [549, 346] on td "2" at bounding box center [543, 346] width 29 height 26
click at [654, 338] on td "6" at bounding box center [660, 346] width 29 height 26
click at [689, 489] on button "Apply" at bounding box center [688, 487] width 43 height 33
type input "02/02/2026 - 02/06/2026"
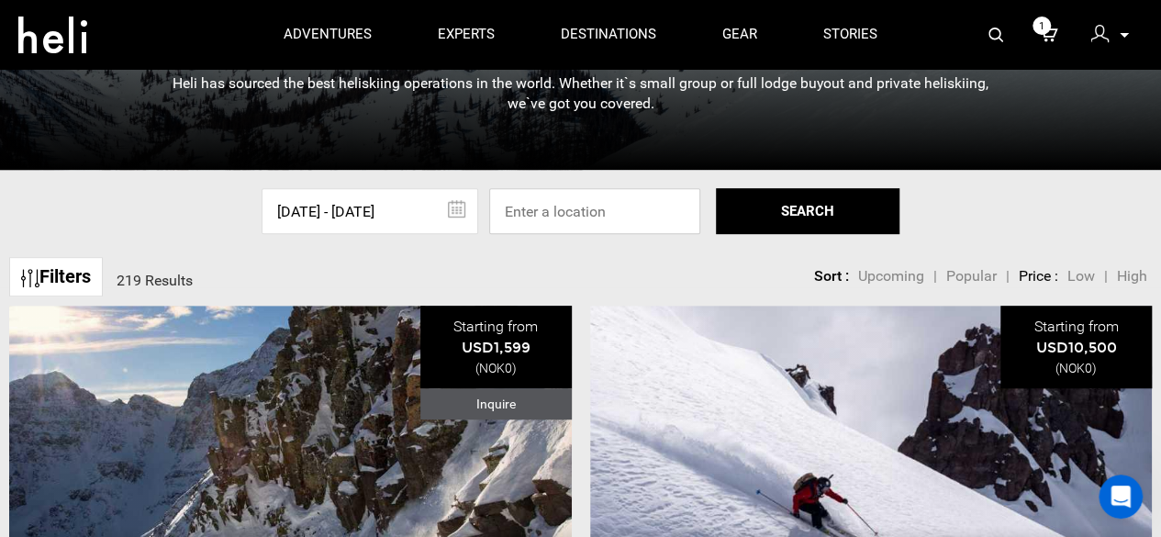
click at [551, 218] on input at bounding box center [594, 211] width 211 height 46
click at [799, 209] on button "SEARCH" at bounding box center [808, 211] width 184 height 46
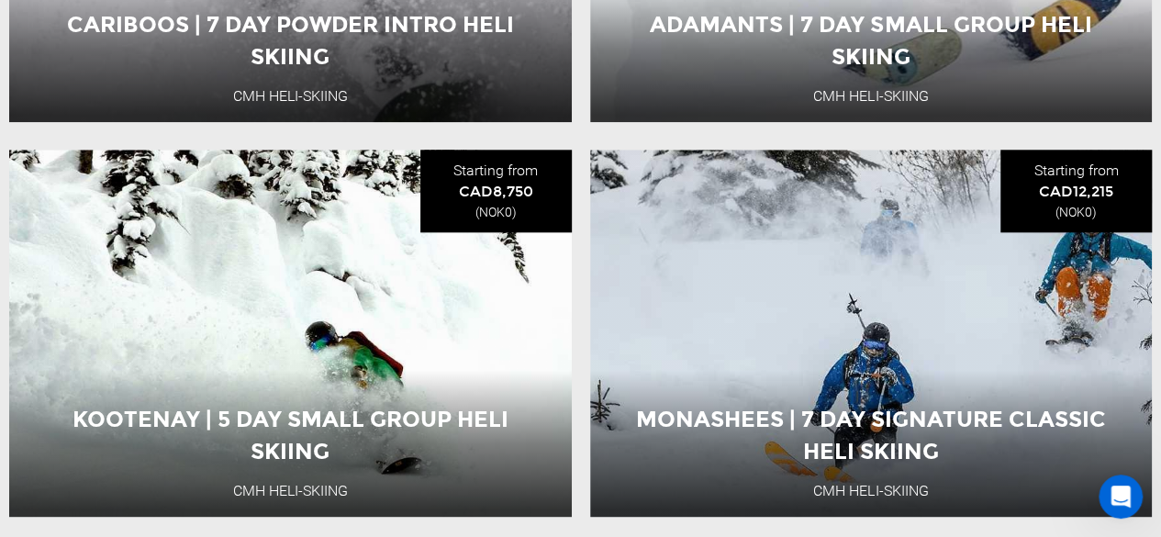
scroll to position [1010, 0]
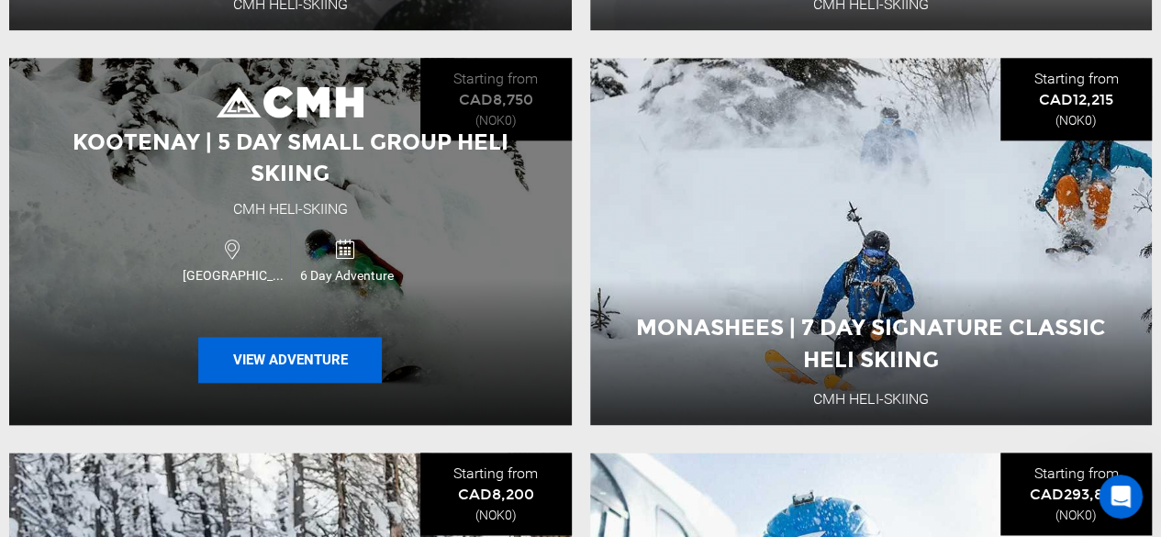
click at [264, 368] on button "View Adventure" at bounding box center [290, 360] width 184 height 46
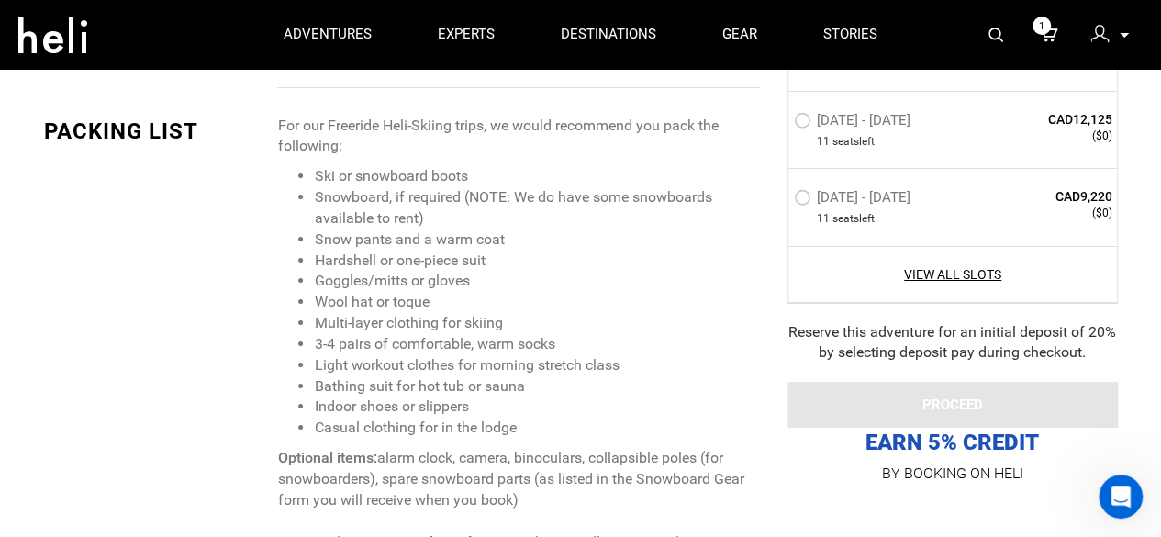
scroll to position [2754, 0]
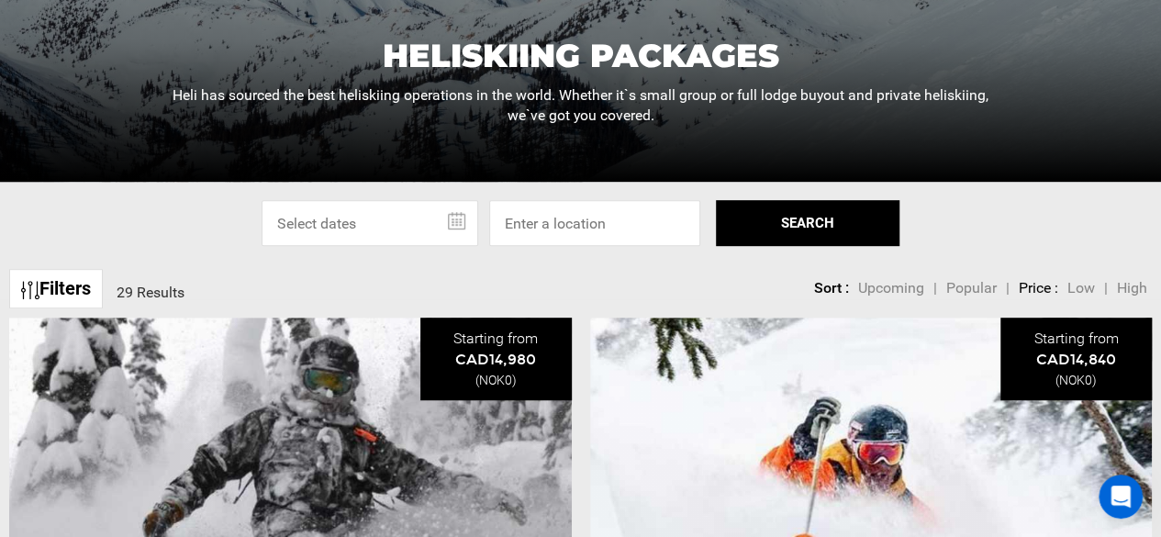
scroll to position [459, 0]
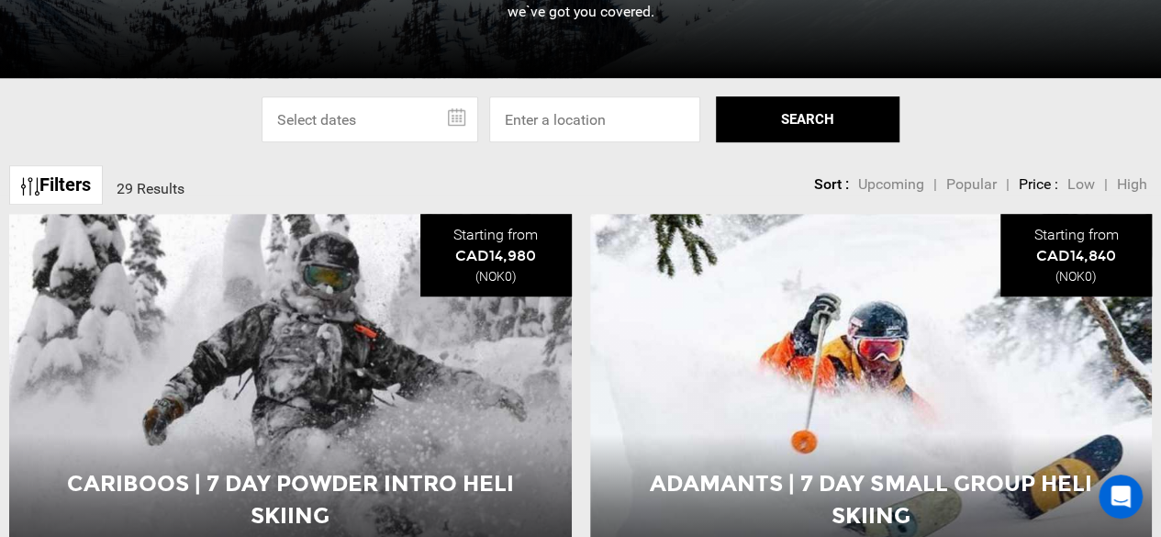
click at [460, 115] on input "text" at bounding box center [370, 119] width 217 height 46
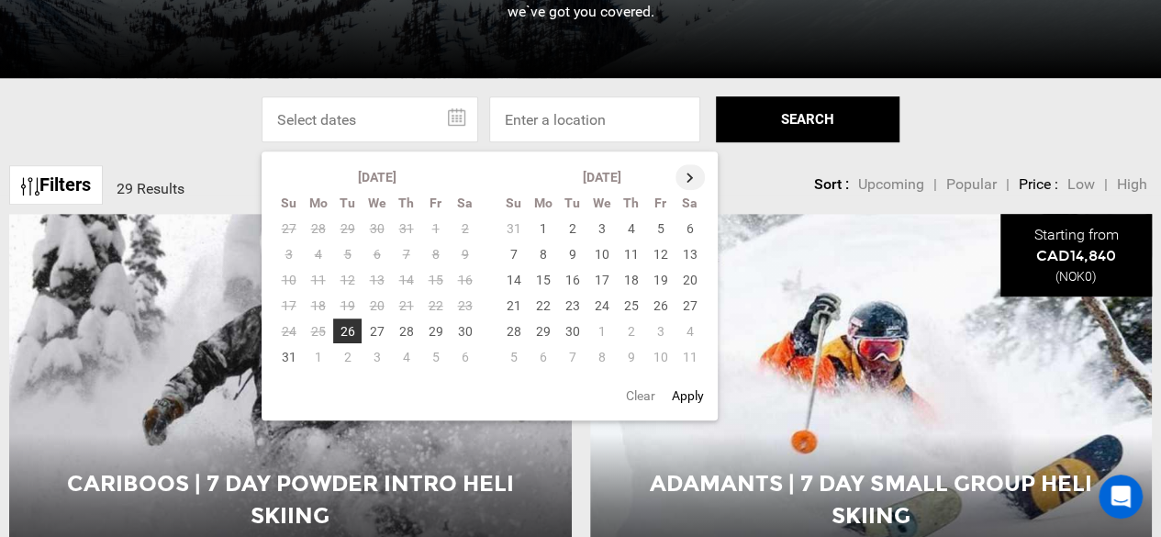
click at [679, 174] on th at bounding box center [690, 177] width 29 height 26
click at [689, 174] on th at bounding box center [691, 177] width 29 height 26
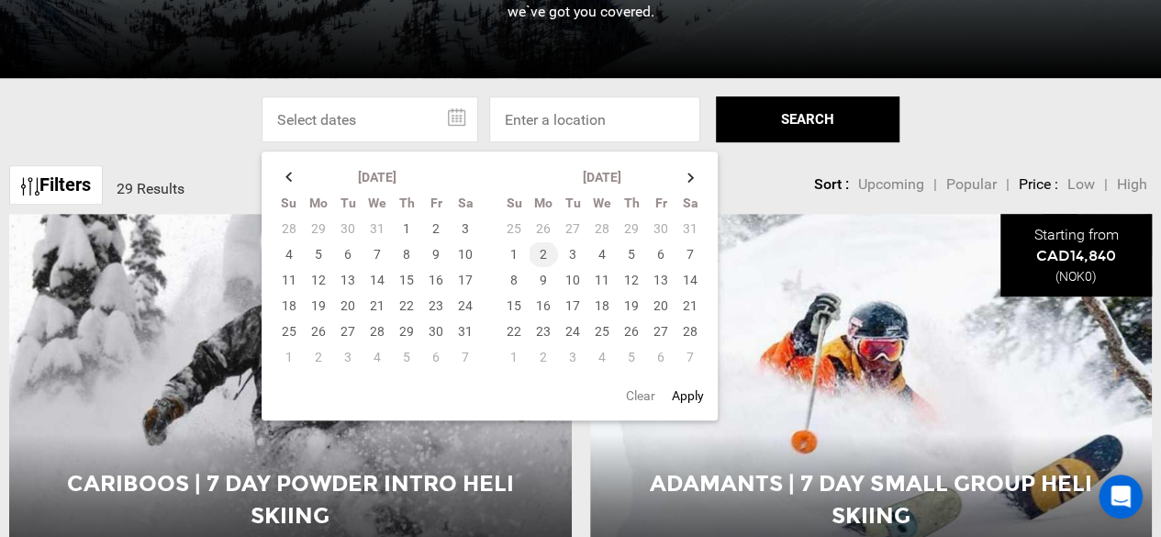
click at [536, 254] on td "2" at bounding box center [543, 254] width 29 height 26
click at [667, 251] on td "6" at bounding box center [660, 254] width 29 height 26
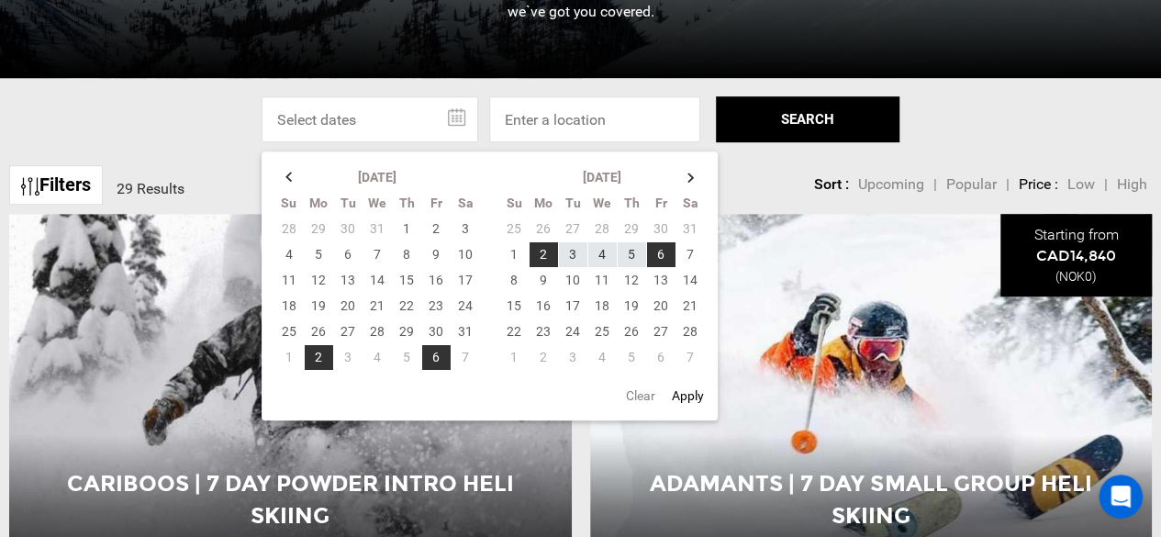
click at [685, 392] on button "Apply" at bounding box center [688, 395] width 43 height 33
type input "02/02/2026 - 02/06/2026"
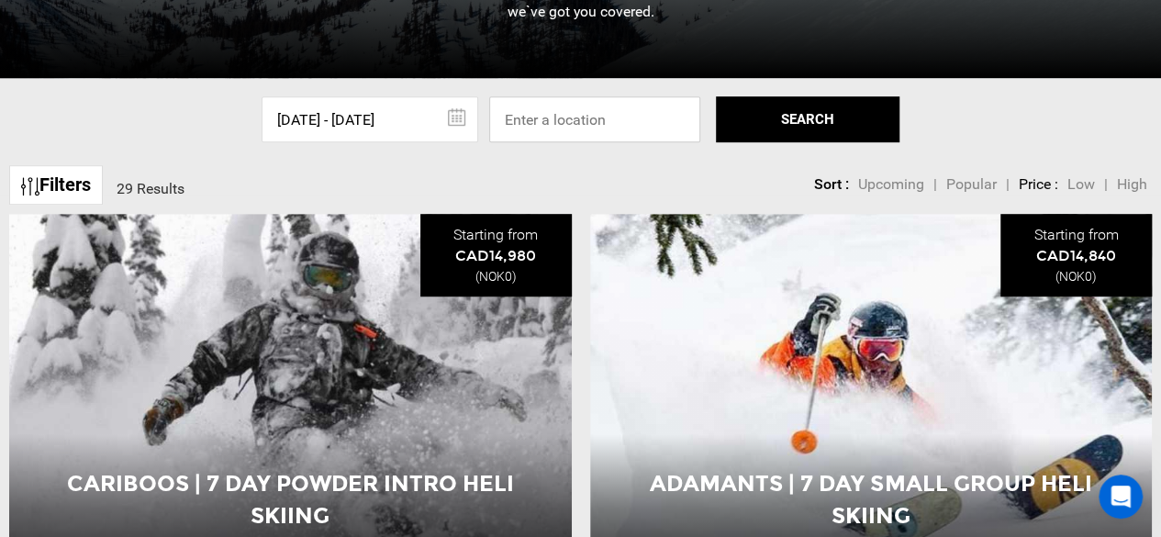
click at [567, 124] on input at bounding box center [594, 119] width 211 height 46
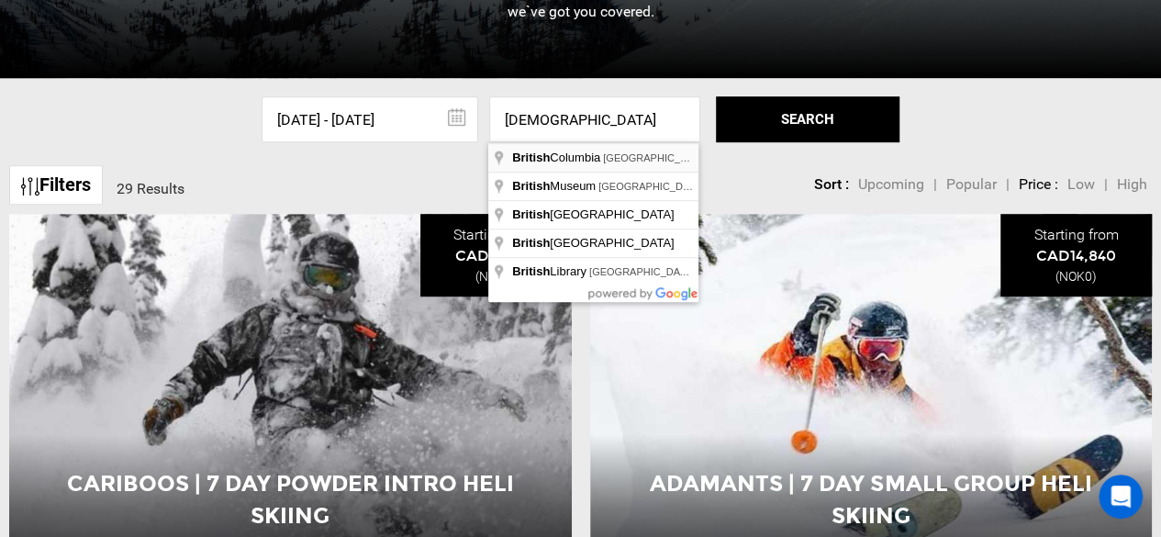
type input "British Columbia, Canada"
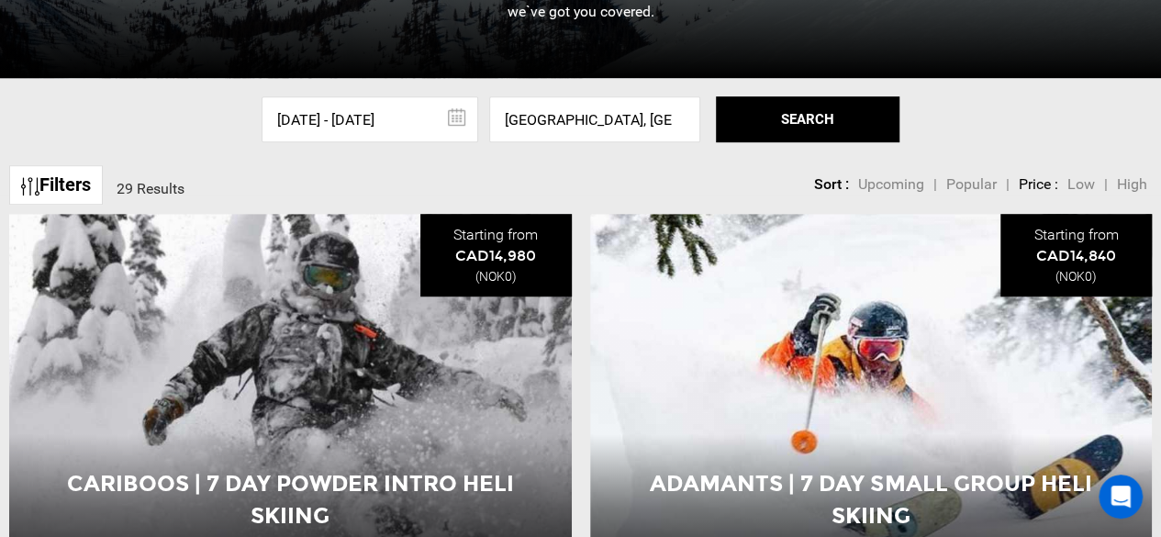
click at [848, 122] on button "SEARCH" at bounding box center [808, 119] width 184 height 46
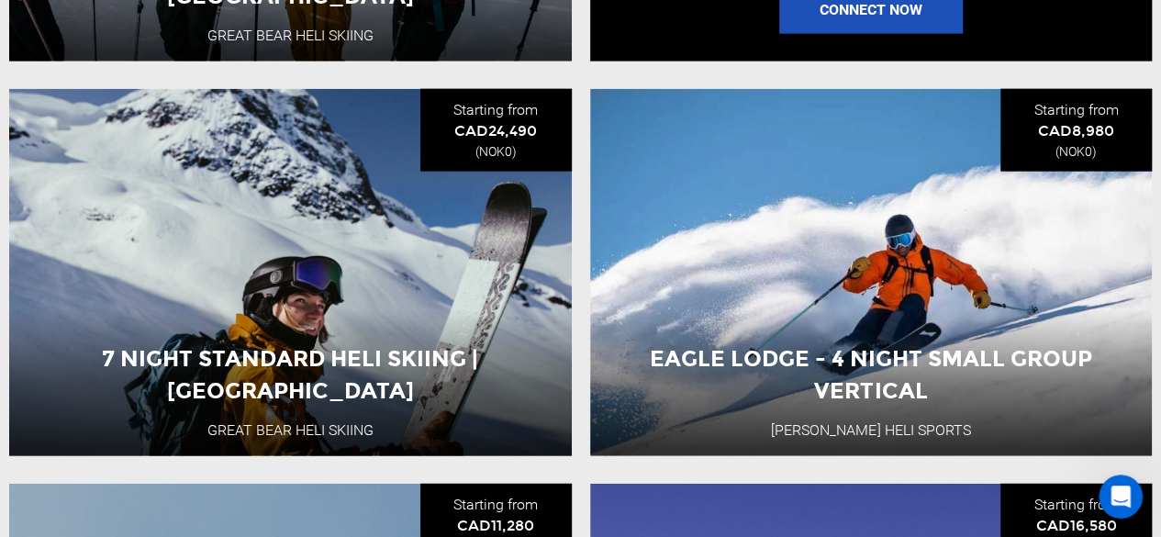
scroll to position [2204, 0]
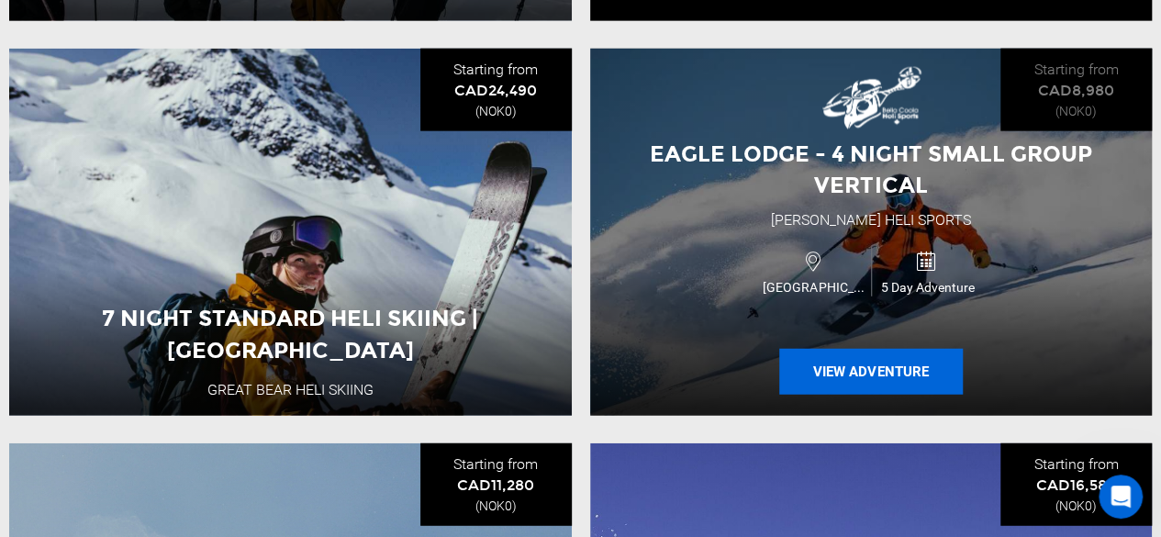
drag, startPoint x: 874, startPoint y: 372, endPoint x: 833, endPoint y: 370, distance: 41.4
click at [833, 370] on button "View Adventure" at bounding box center [871, 372] width 184 height 46
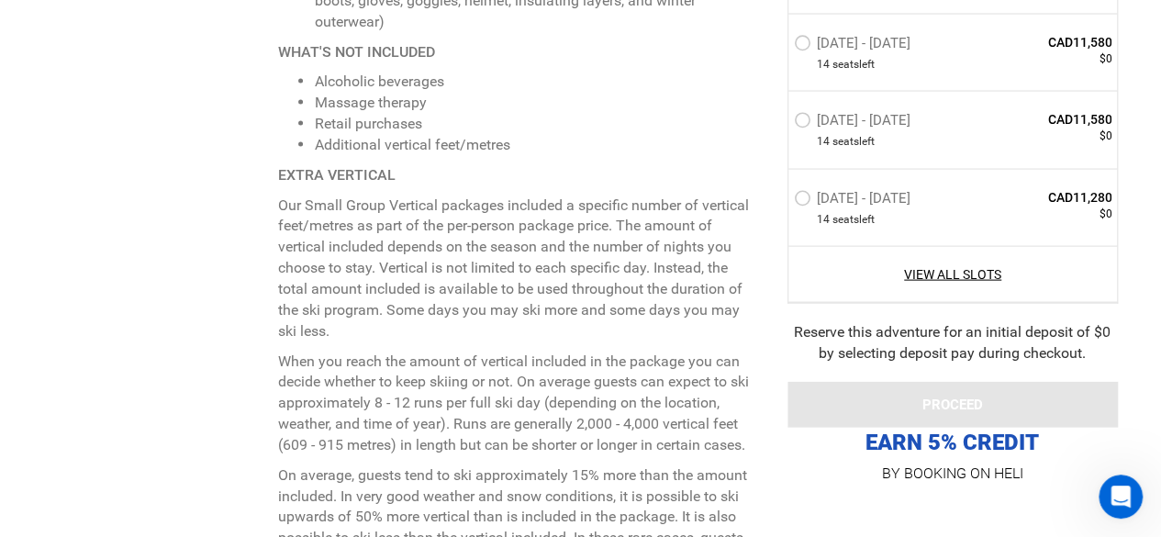
scroll to position [344, 0]
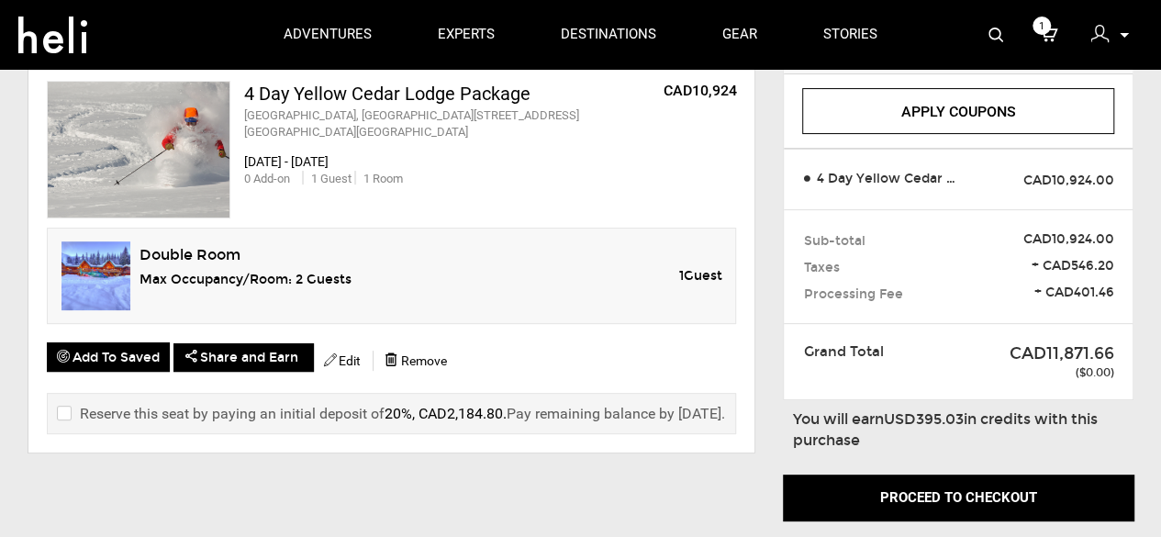
scroll to position [184, 0]
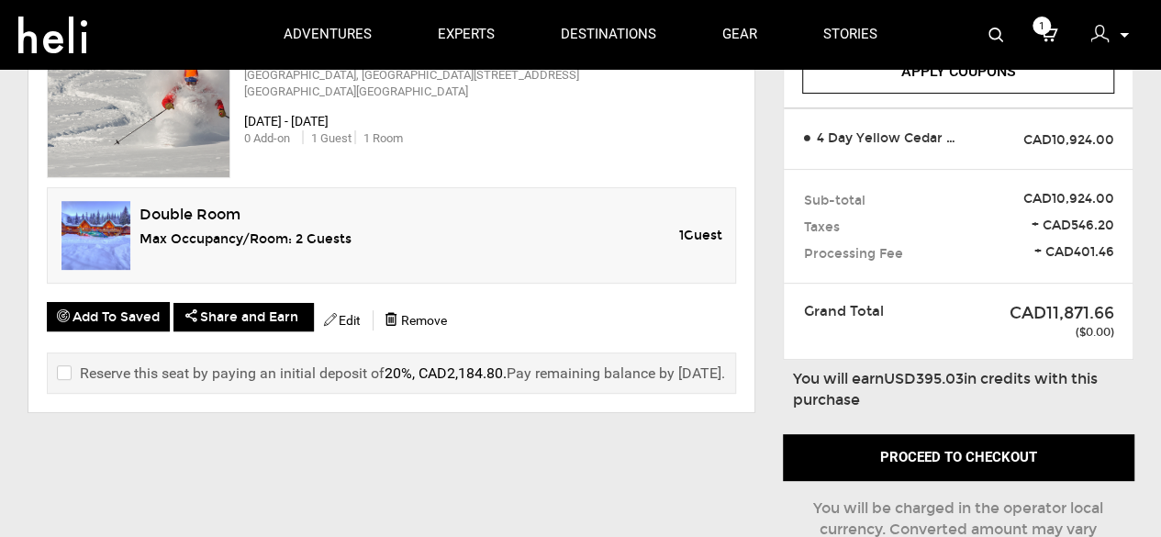
click at [61, 368] on input "checkbox" at bounding box center [63, 374] width 12 height 22
checkbox input "true"
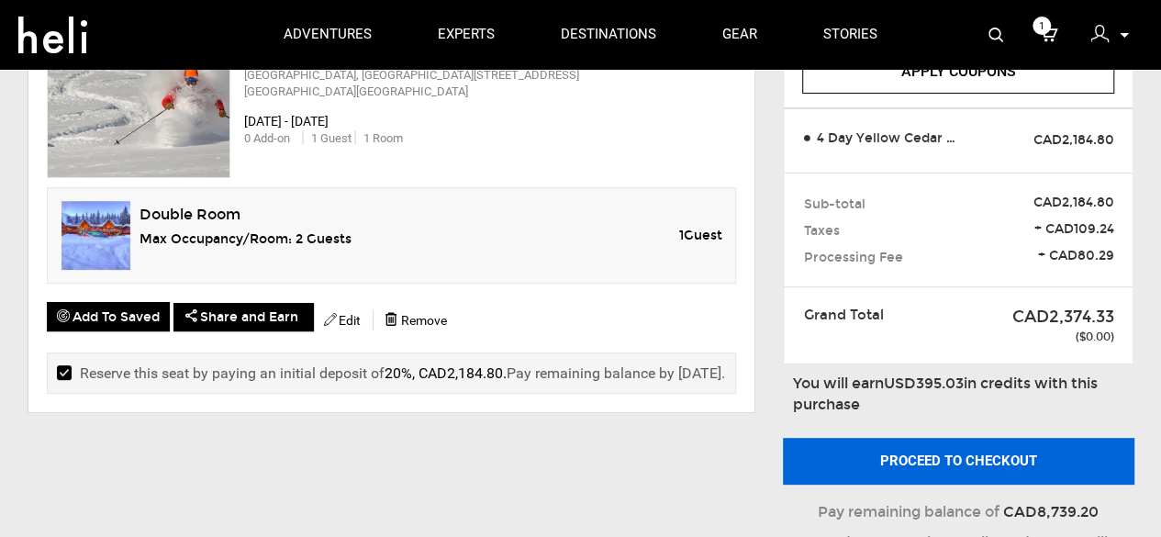
click at [987, 456] on button "Proceed to checkout" at bounding box center [958, 461] width 351 height 46
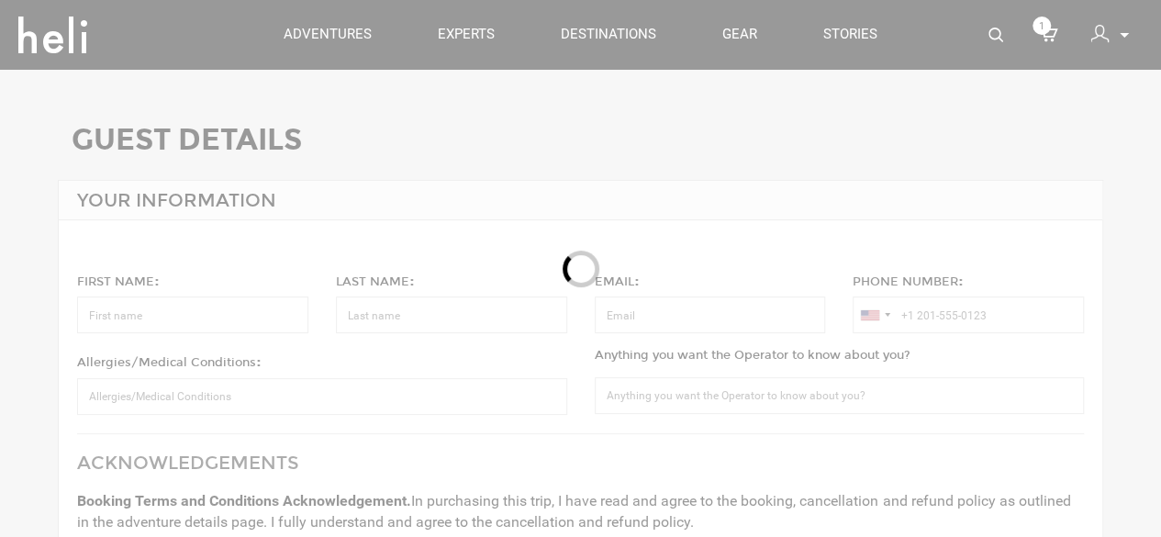
type input "Cato"
type input "Klefsas"
type input "cato0606@gmail.com"
type input "+47 452 06 677"
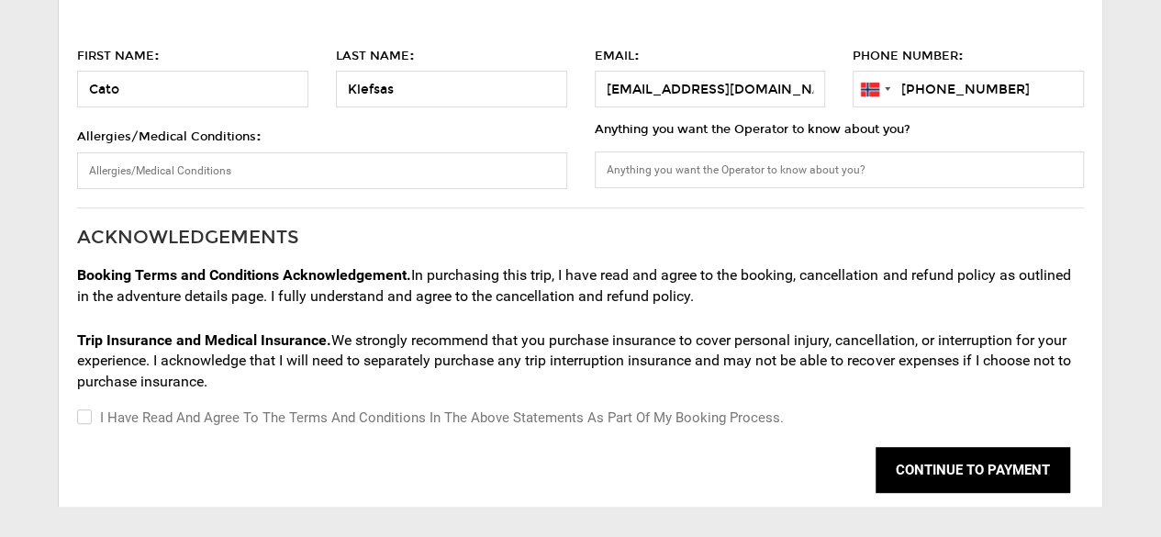
scroll to position [184, 0]
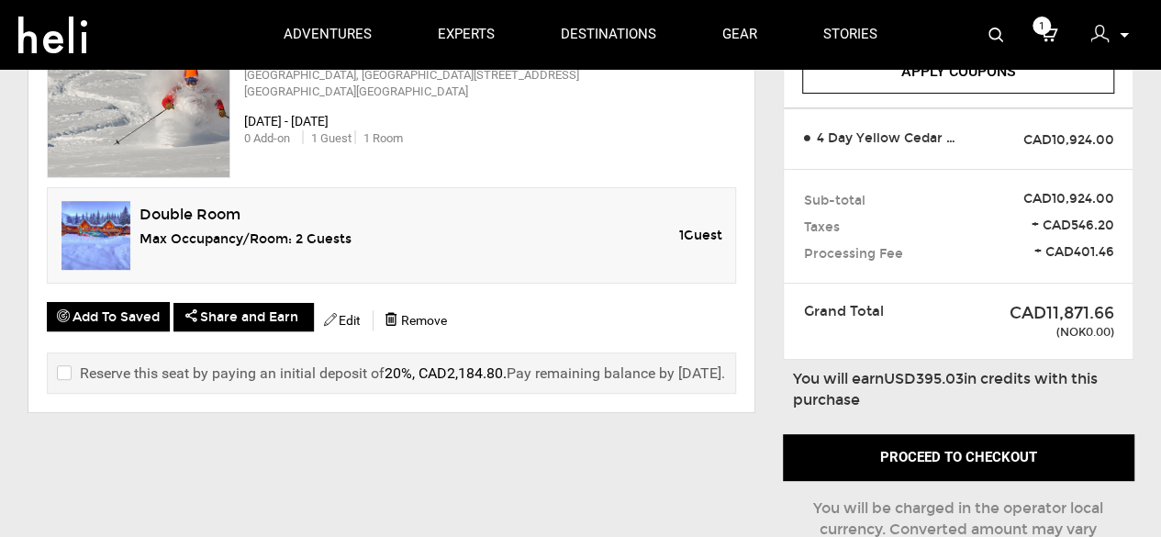
scroll to position [92, 0]
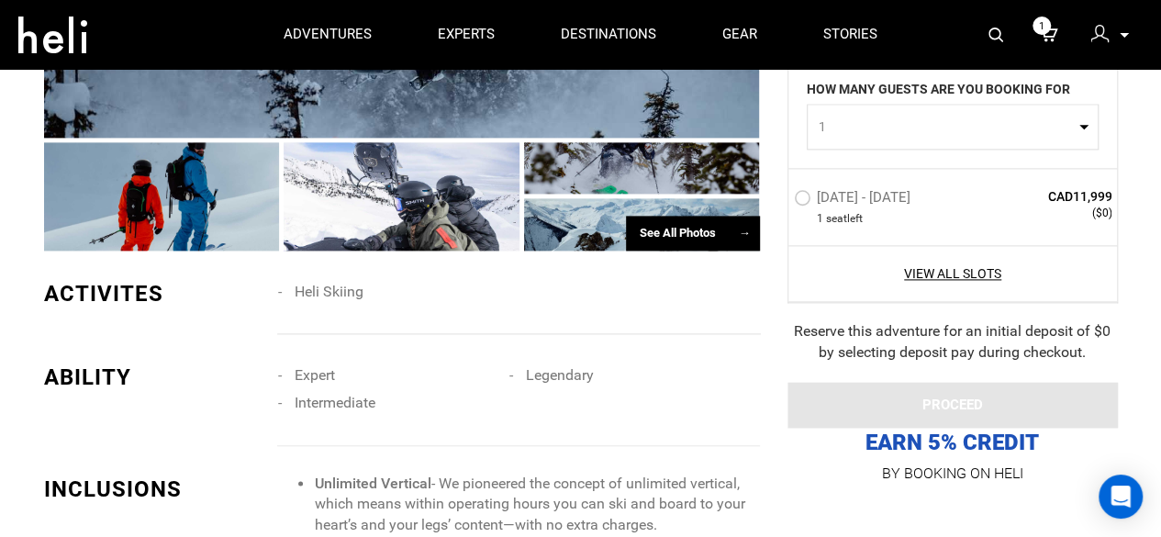
scroll to position [918, 0]
